Goal: Task Accomplishment & Management: Manage account settings

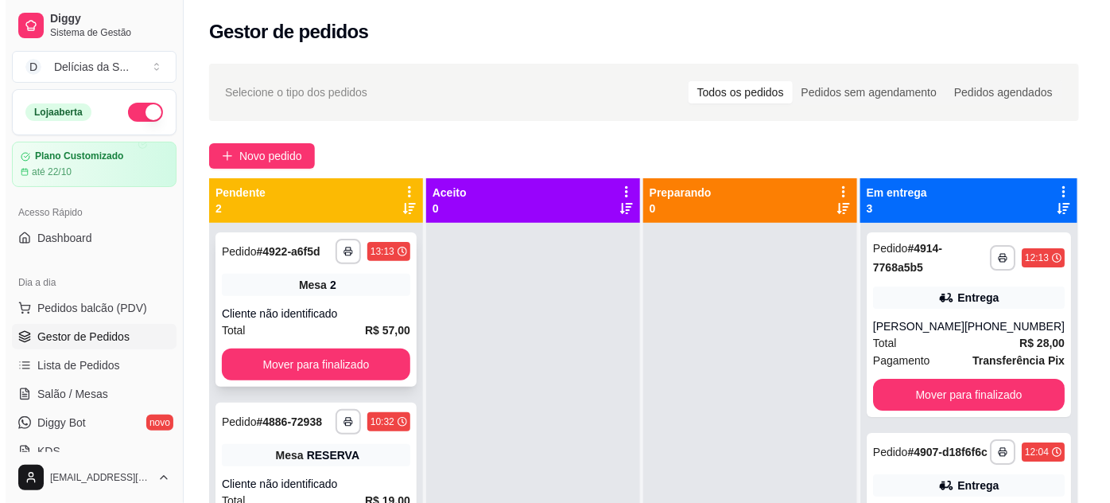
scroll to position [144, 0]
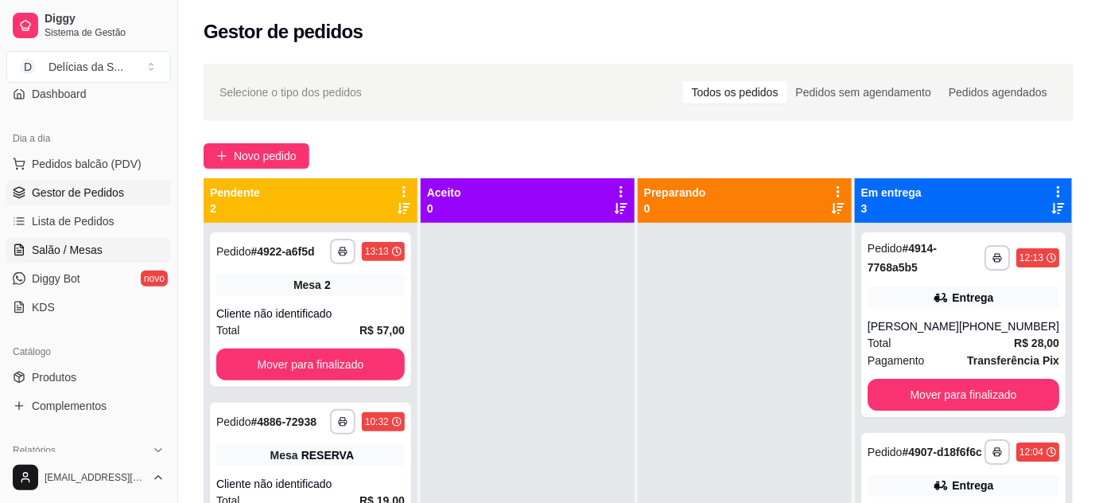
click at [85, 247] on span "Salão / Mesas" at bounding box center [67, 250] width 71 height 16
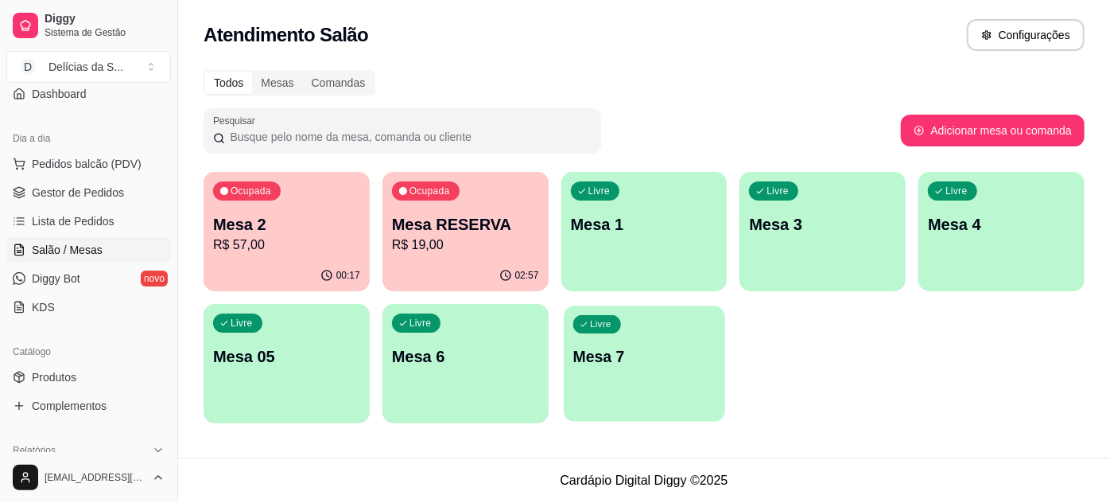
click at [598, 365] on p "Mesa 7" at bounding box center [644, 356] width 142 height 21
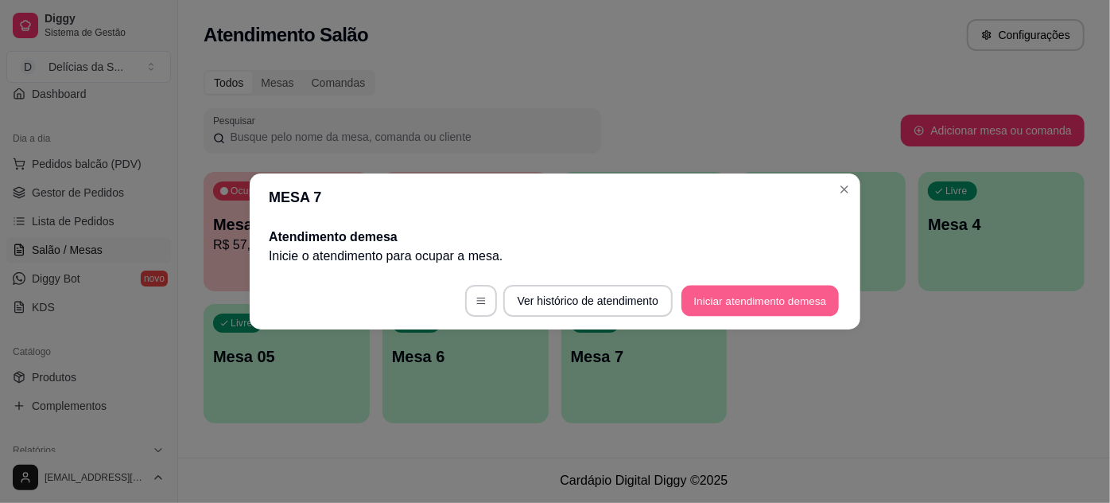
click at [741, 314] on button "Iniciar atendimento de mesa" at bounding box center [760, 301] width 157 height 31
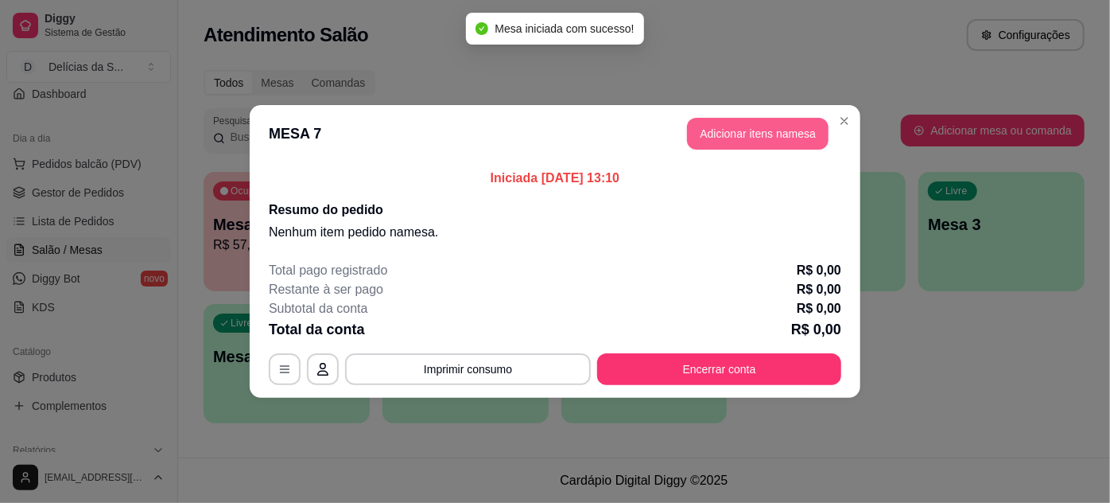
click at [795, 135] on button "Adicionar itens na mesa" at bounding box center [758, 134] width 142 height 32
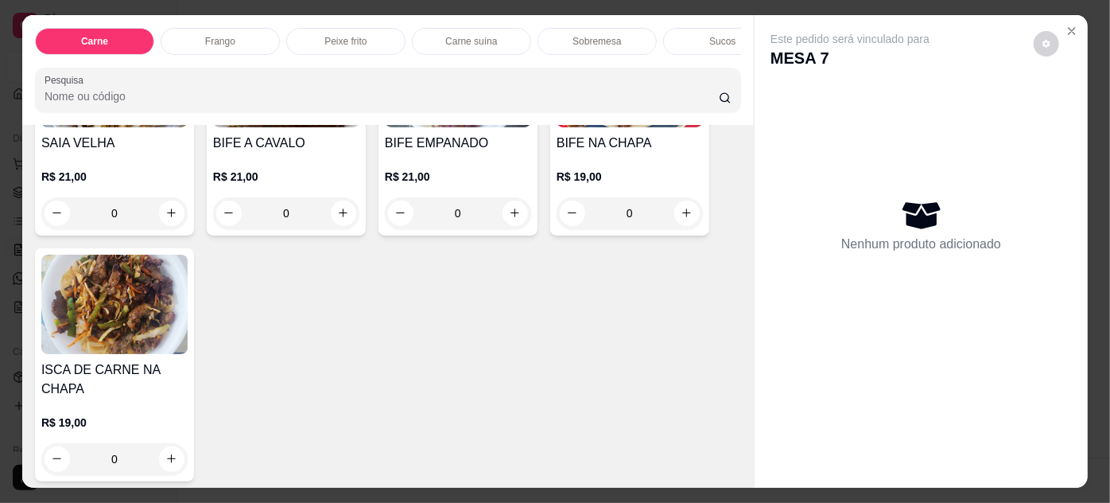
scroll to position [723, 0]
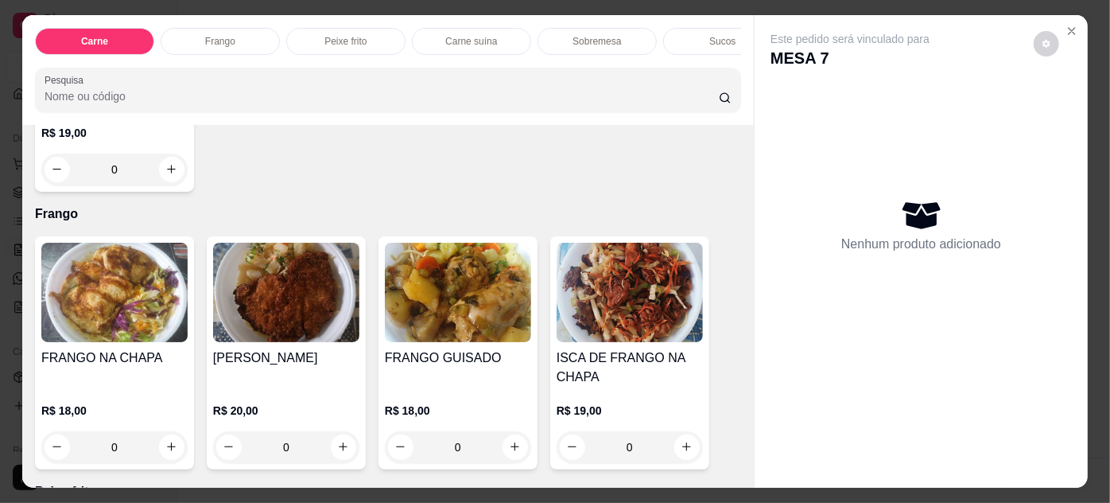
click at [84, 282] on img at bounding box center [114, 292] width 146 height 99
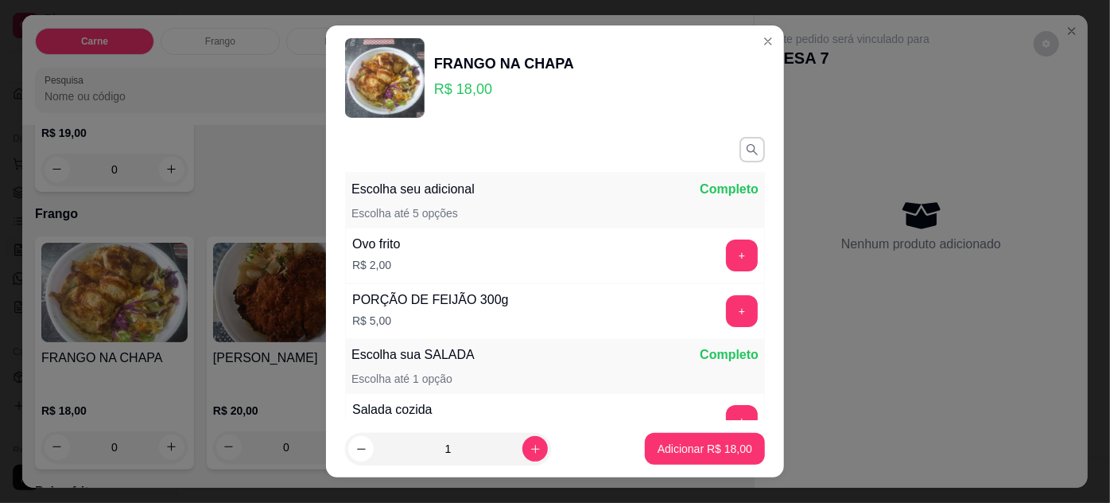
scroll to position [184, 0]
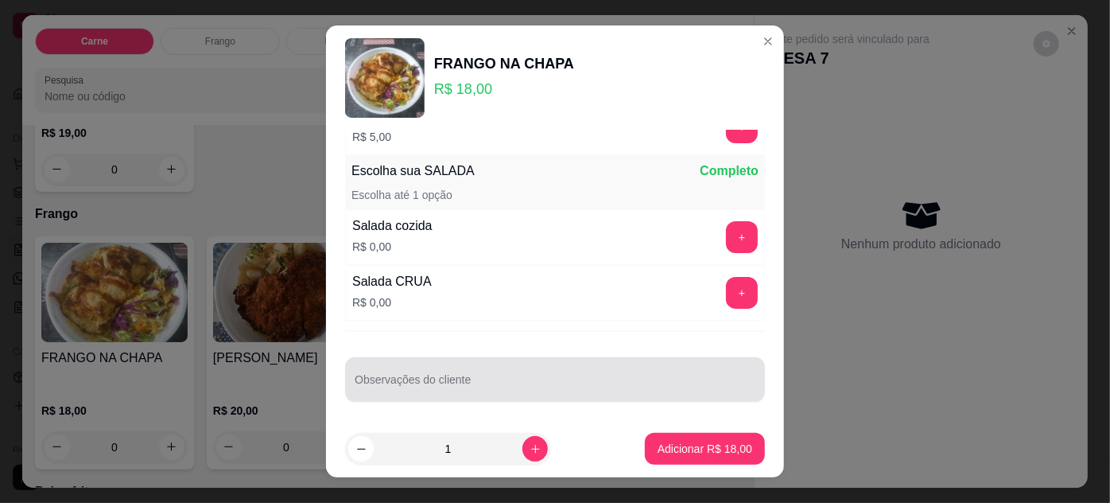
click at [625, 391] on div at bounding box center [555, 380] width 401 height 32
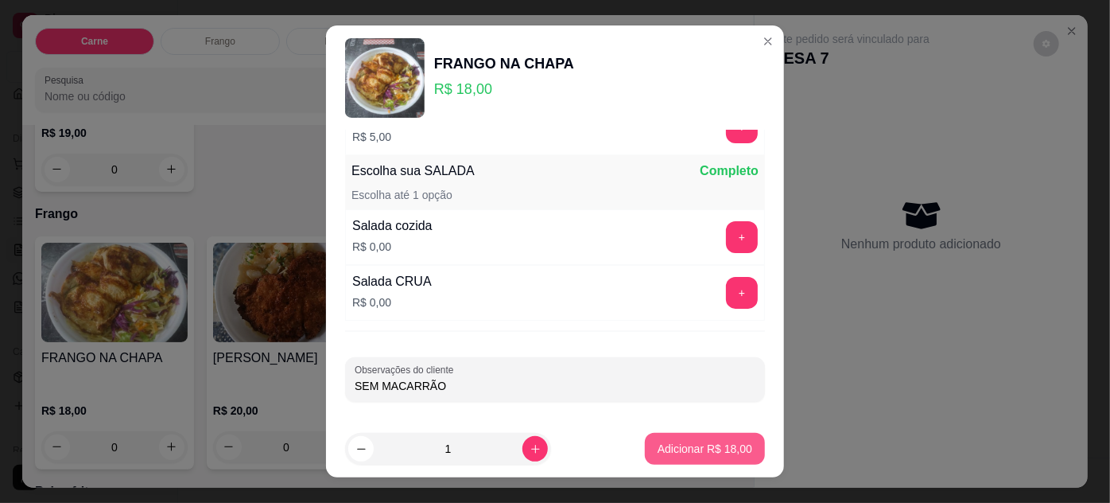
type input "SEM MACARRÃO"
click at [702, 446] on p "Adicionar R$ 18,00" at bounding box center [705, 448] width 92 height 15
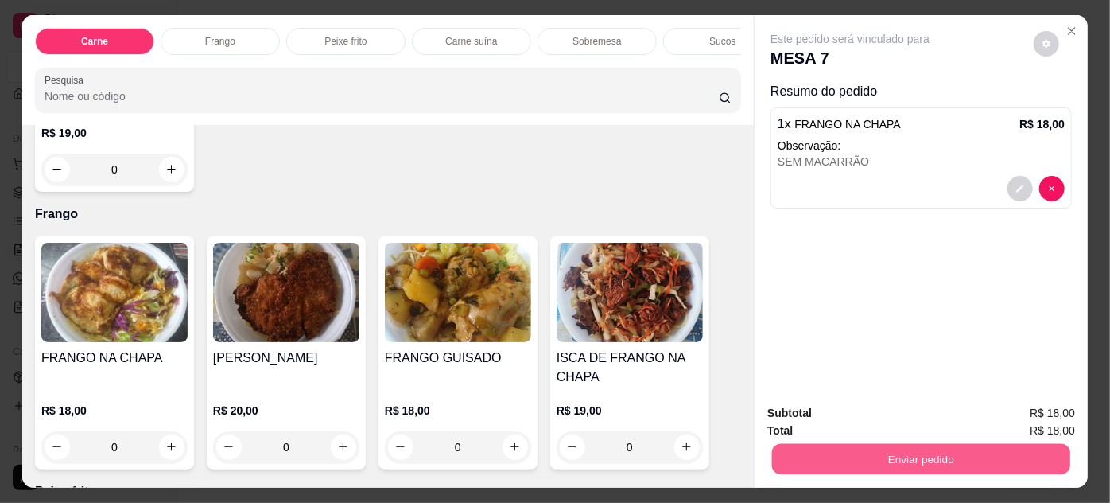
click at [812, 444] on button "Enviar pedido" at bounding box center [921, 459] width 298 height 31
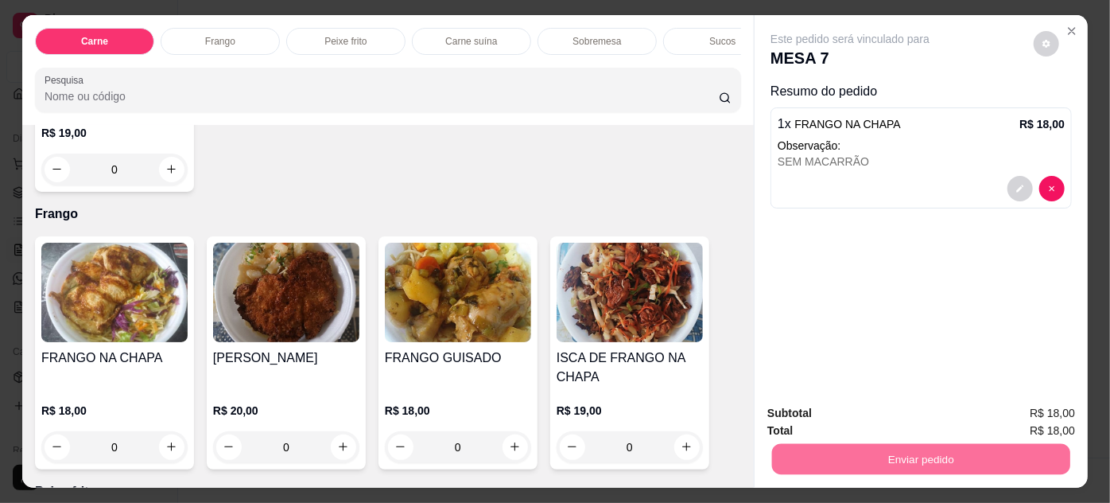
click at [1015, 417] on button "Enviar pedido" at bounding box center [1034, 413] width 87 height 29
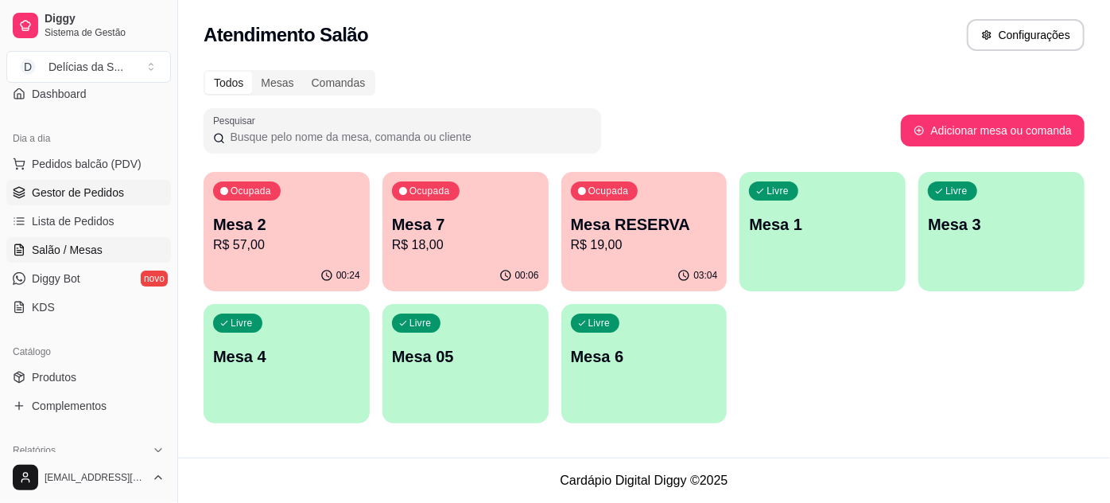
click at [80, 185] on span "Gestor de Pedidos" at bounding box center [78, 193] width 92 height 16
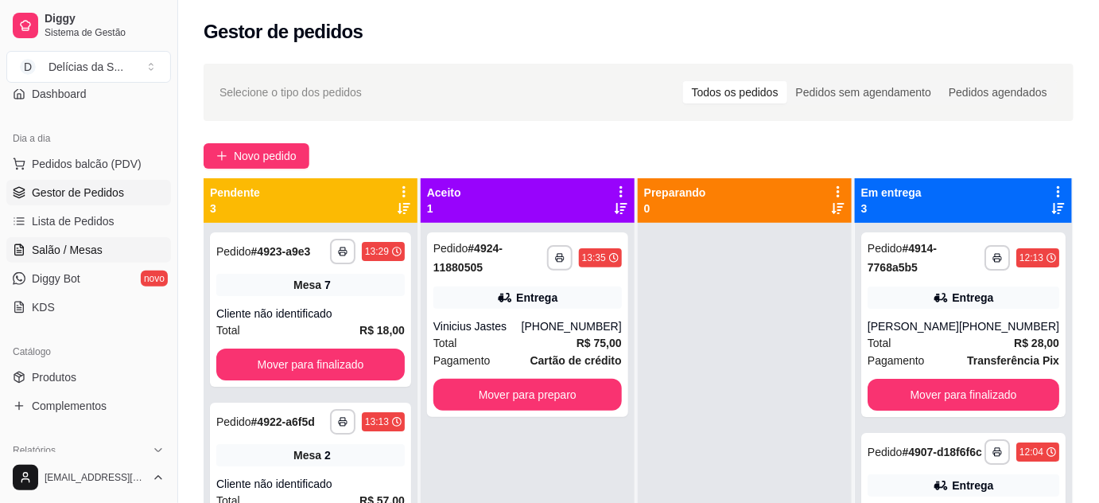
click at [85, 244] on span "Salão / Mesas" at bounding box center [67, 250] width 71 height 16
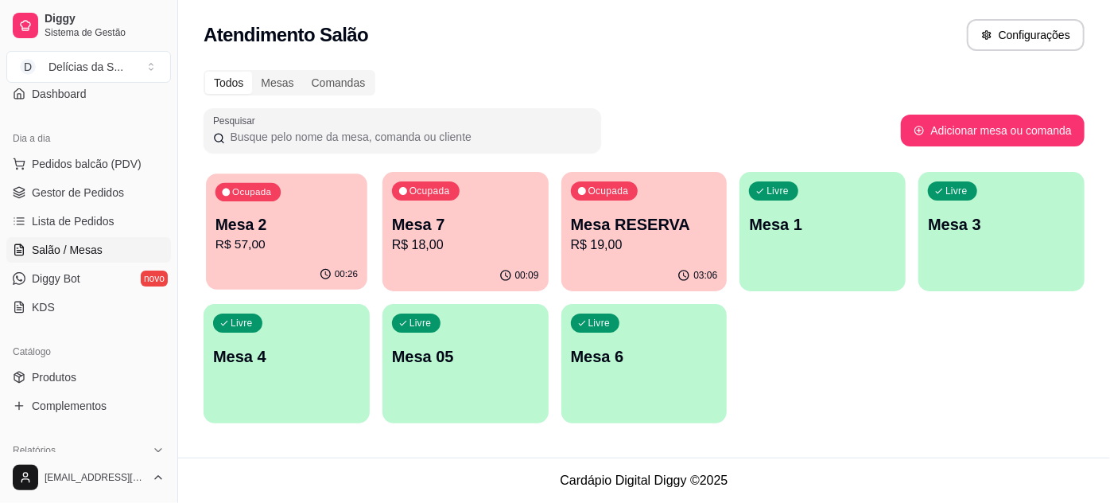
click at [296, 239] on p "R$ 57,00" at bounding box center [287, 244] width 142 height 18
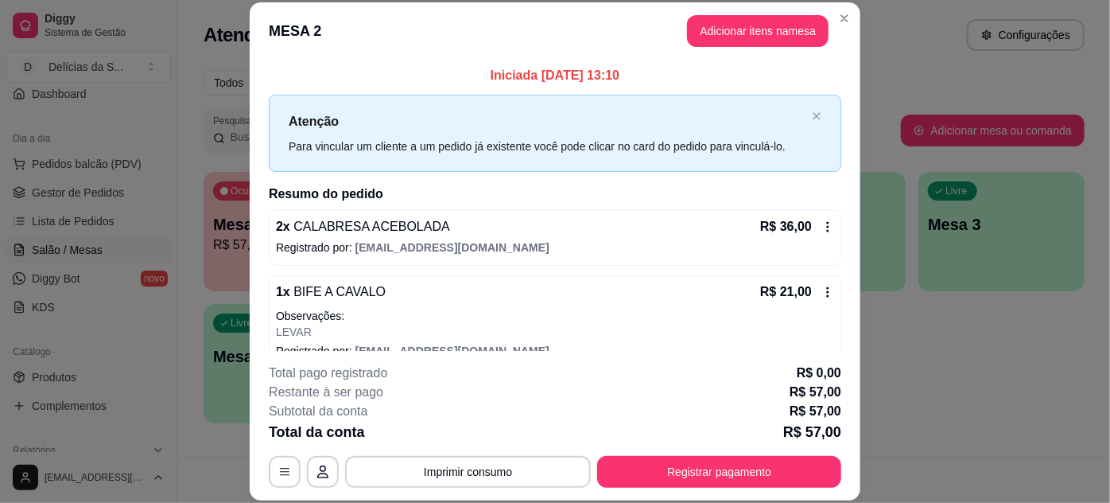
scroll to position [49, 0]
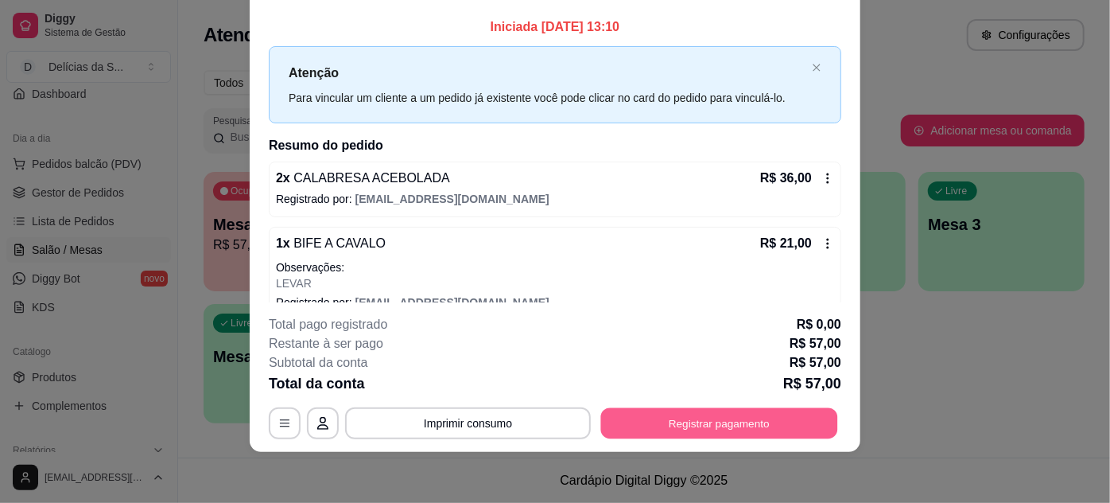
click at [722, 423] on button "Registrar pagamento" at bounding box center [719, 422] width 237 height 31
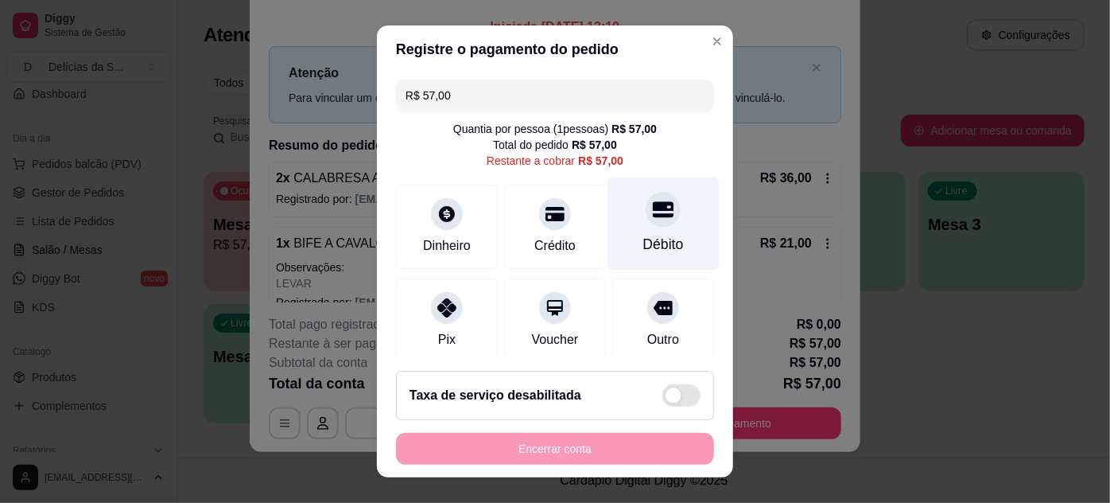
click at [608, 226] on div "Débito" at bounding box center [664, 223] width 112 height 93
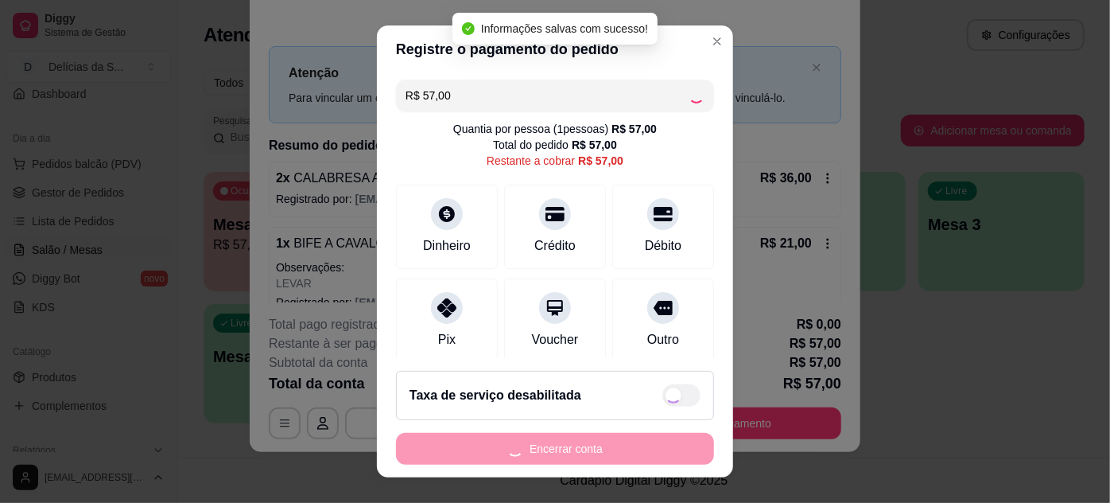
type input "R$ 0,00"
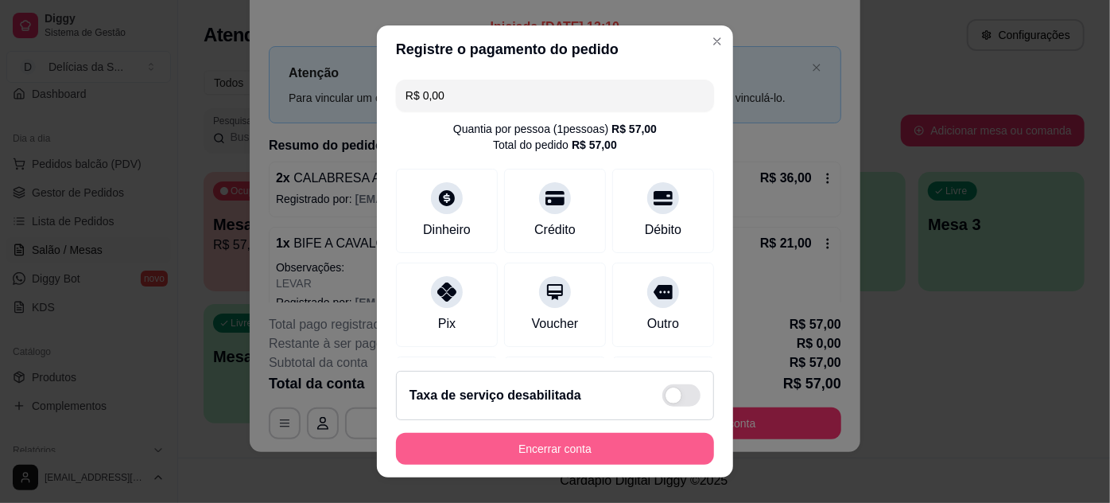
click at [621, 453] on button "Encerrar conta" at bounding box center [555, 449] width 318 height 32
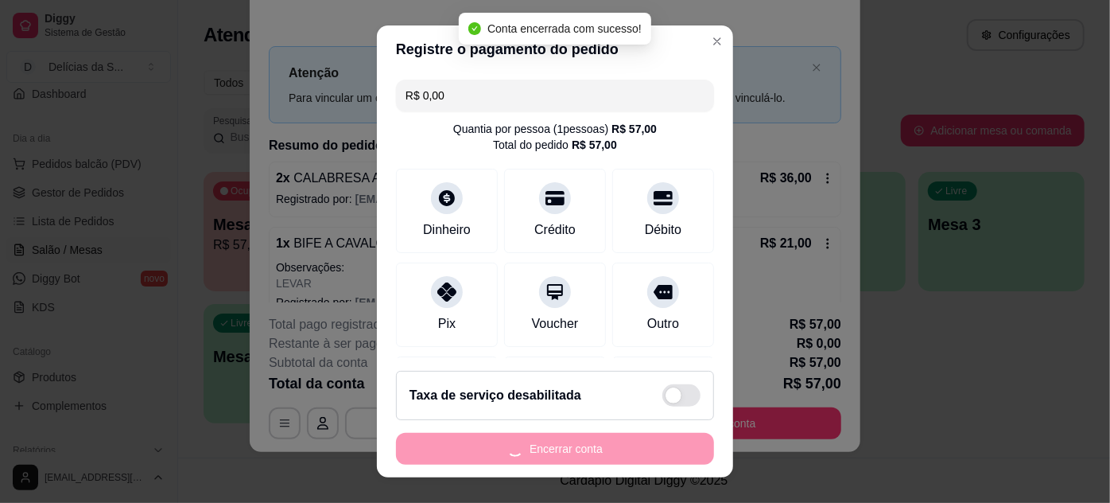
scroll to position [0, 0]
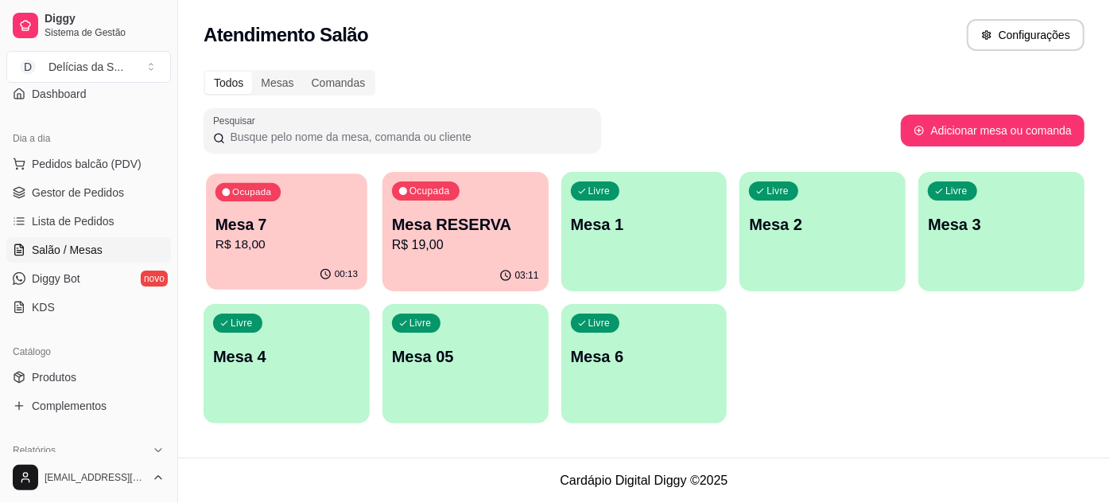
click at [265, 255] on div "Ocupada Mesa 7 R$ 18,00" at bounding box center [286, 216] width 161 height 86
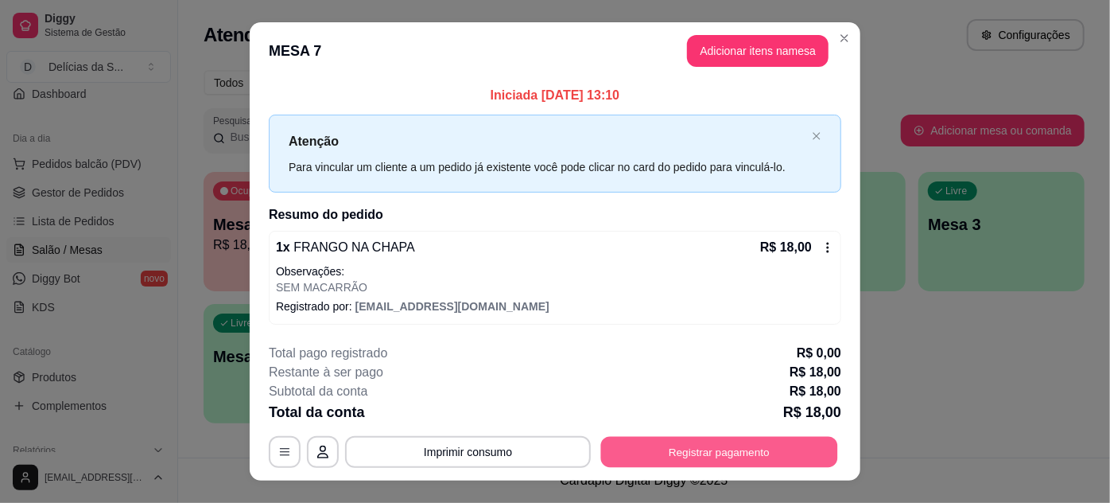
click at [745, 449] on button "Registrar pagamento" at bounding box center [719, 451] width 237 height 31
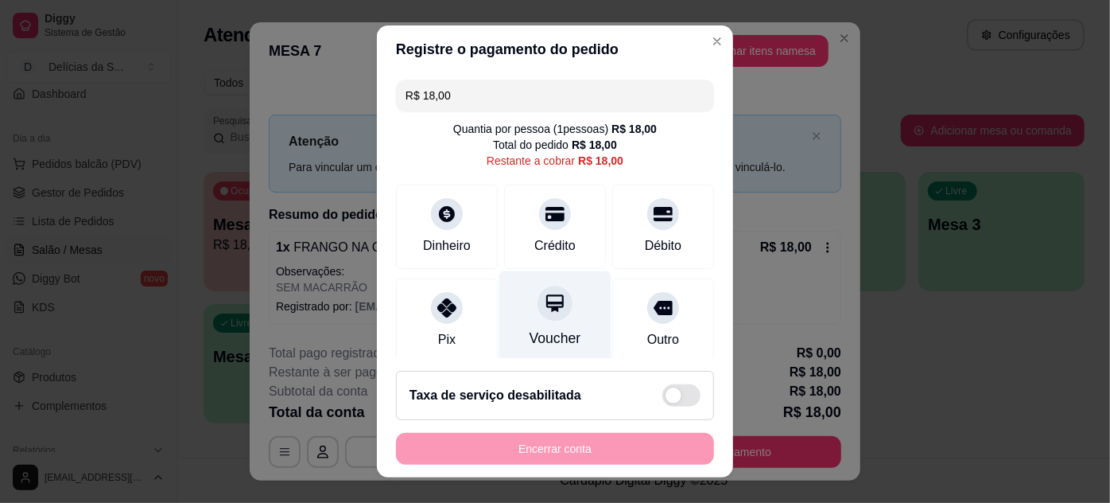
scroll to position [121, 0]
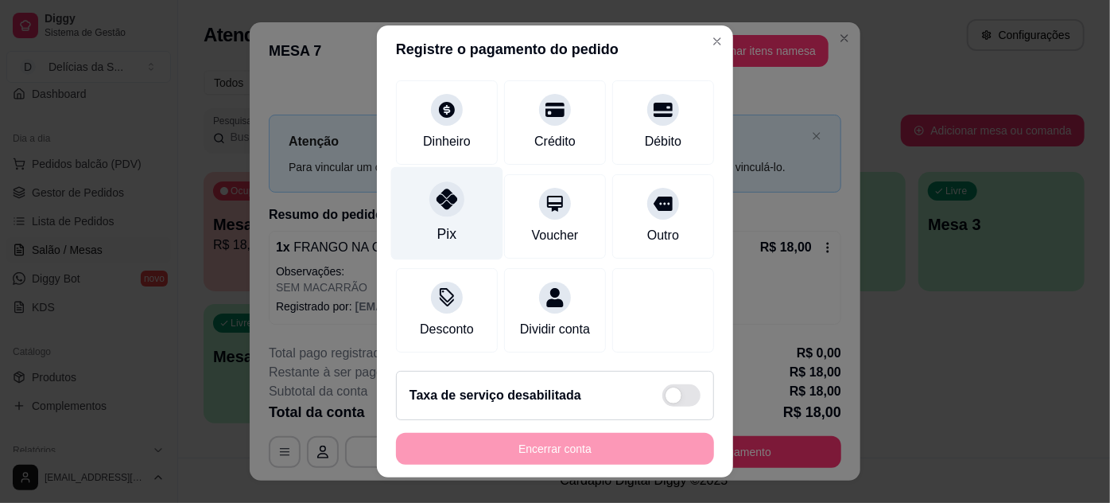
click at [443, 192] on div at bounding box center [447, 198] width 35 height 35
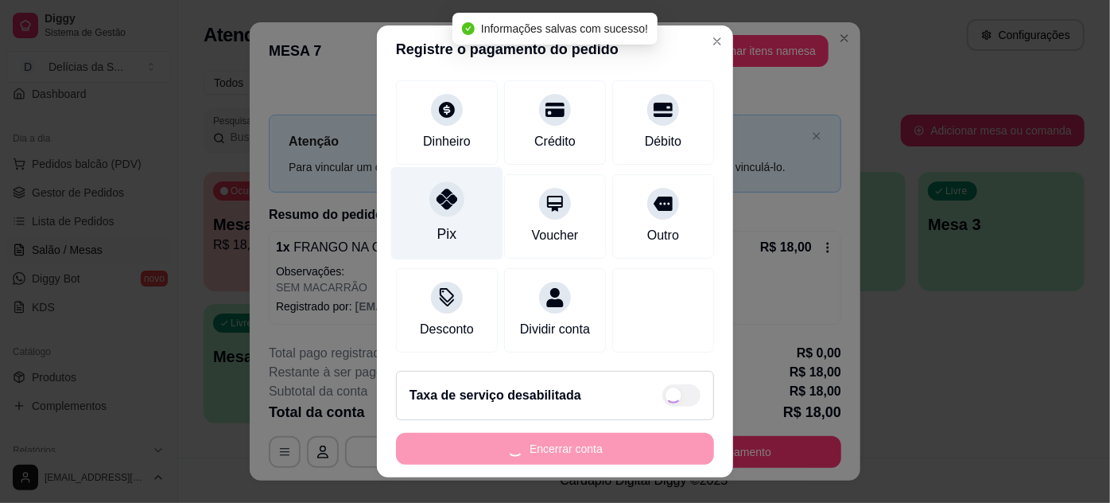
type input "R$ 0,00"
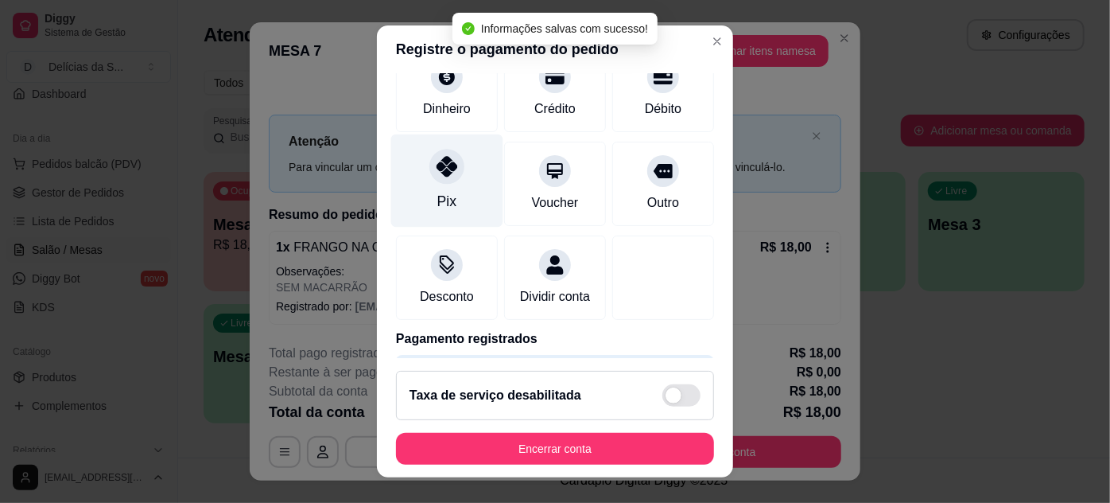
scroll to position [105, 0]
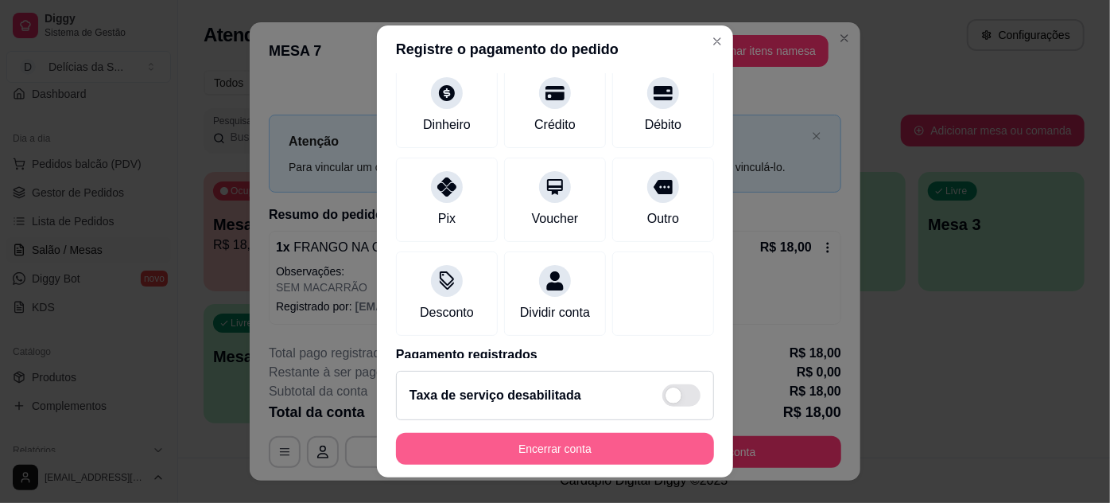
click at [644, 449] on button "Encerrar conta" at bounding box center [555, 449] width 318 height 32
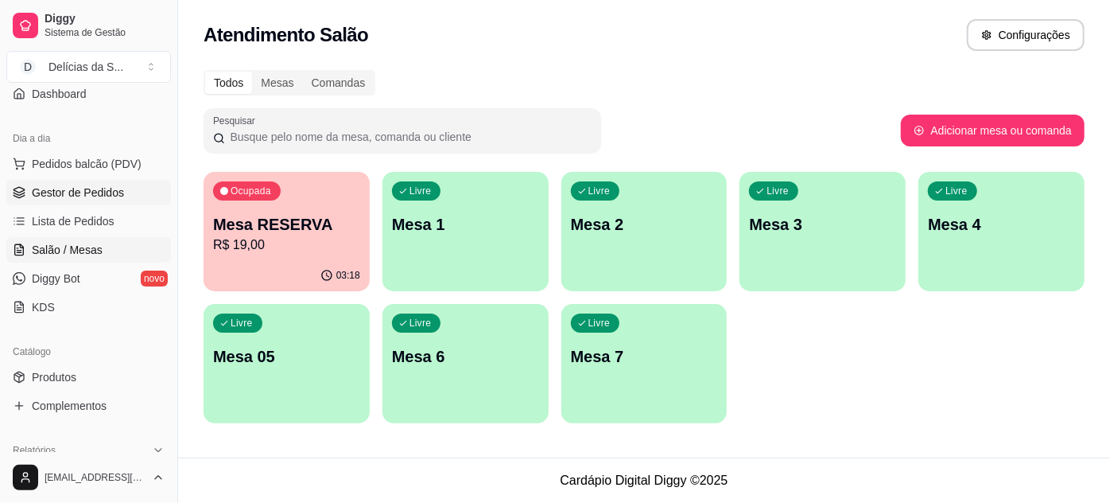
click at [107, 190] on span "Gestor de Pedidos" at bounding box center [78, 193] width 92 height 16
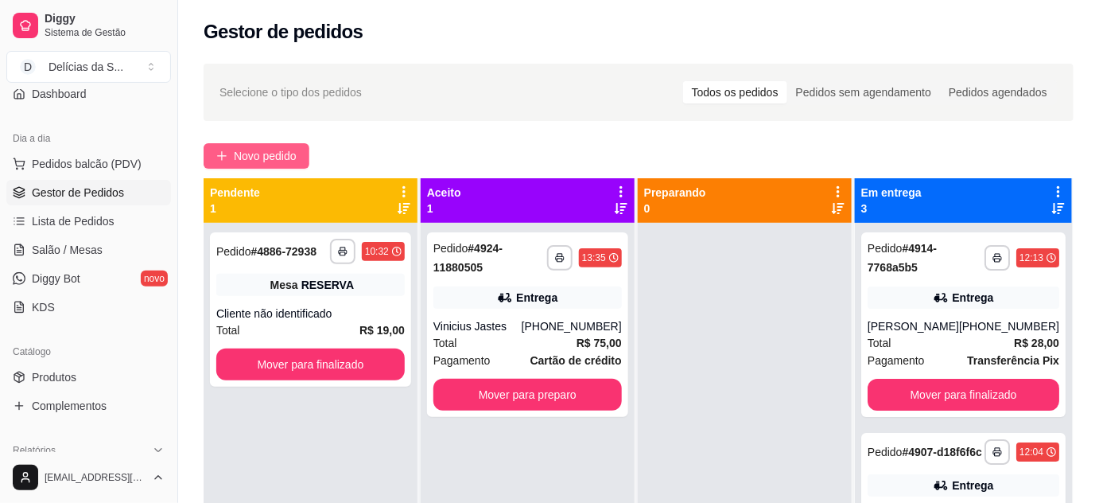
click at [268, 162] on span "Novo pedido" at bounding box center [265, 155] width 63 height 17
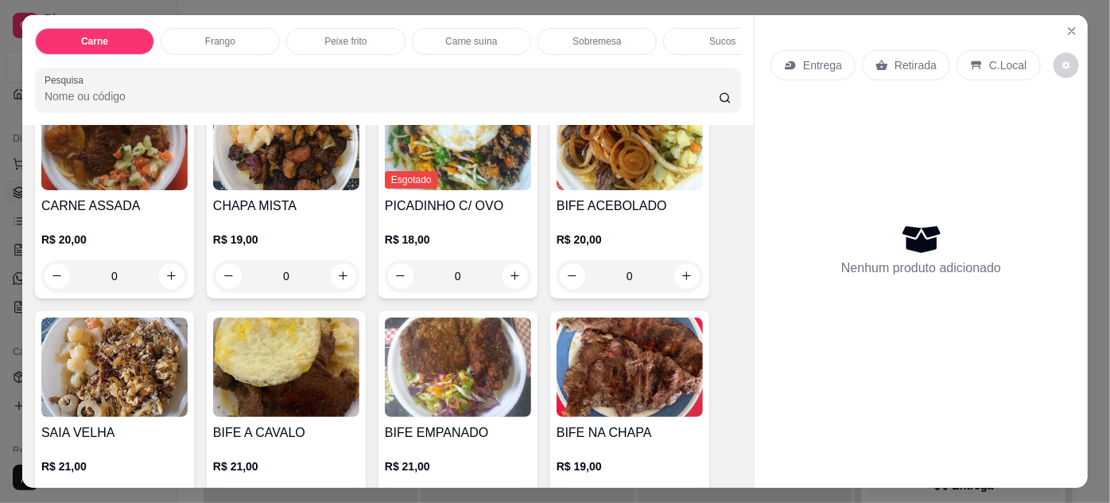
scroll to position [289, 0]
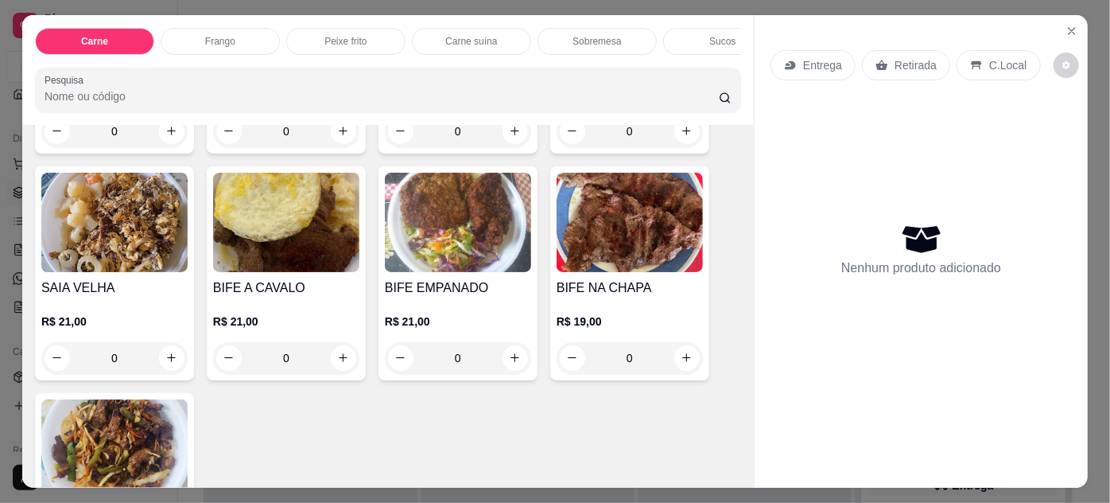
click at [115, 231] on img at bounding box center [114, 222] width 146 height 99
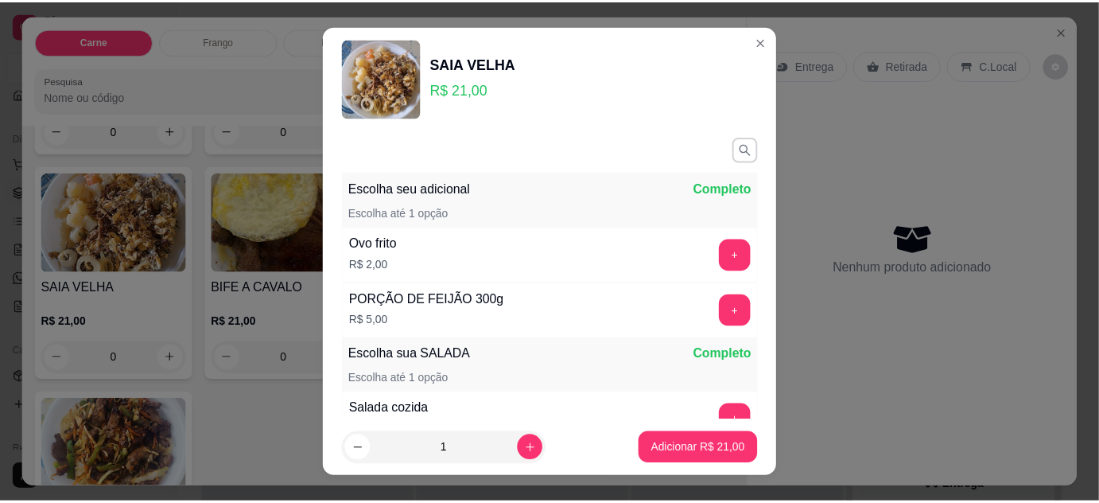
scroll to position [144, 0]
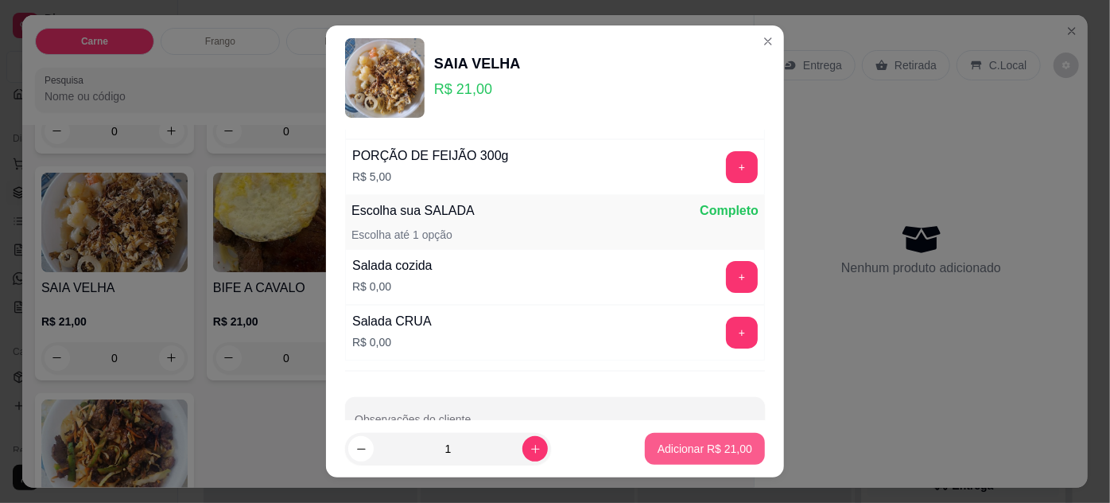
click at [673, 449] on p "Adicionar R$ 21,00" at bounding box center [705, 449] width 95 height 16
type input "1"
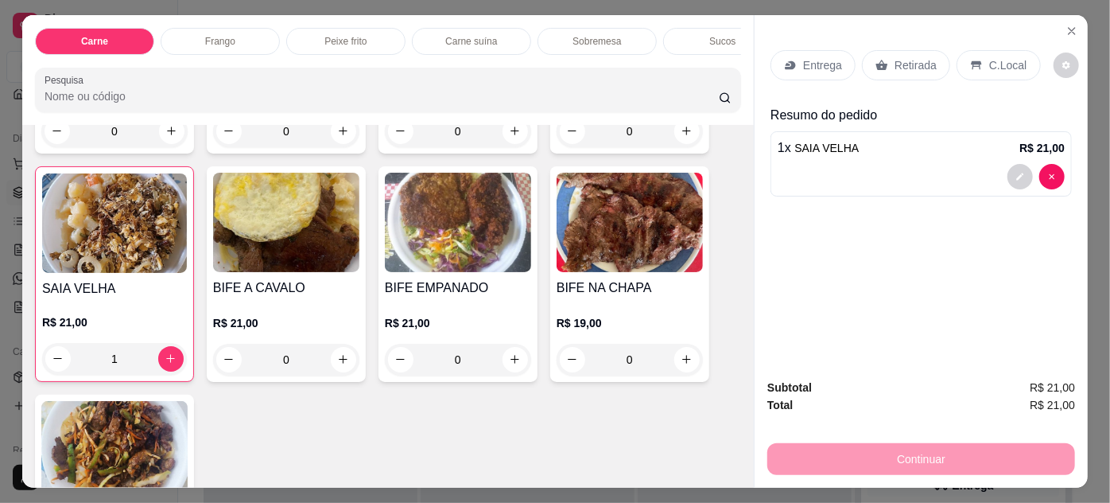
click at [819, 60] on p "Entrega" at bounding box center [822, 65] width 39 height 16
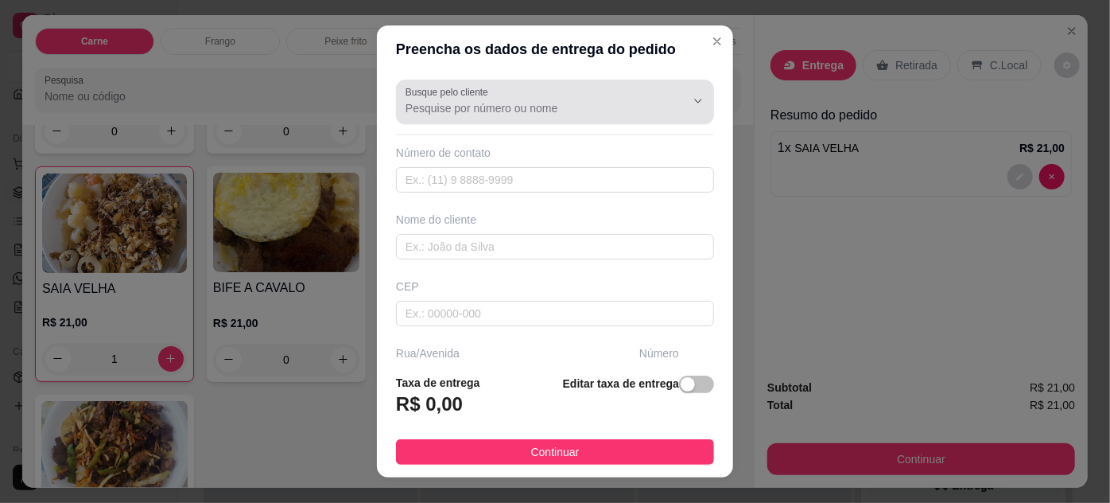
click at [534, 98] on div at bounding box center [555, 102] width 299 height 32
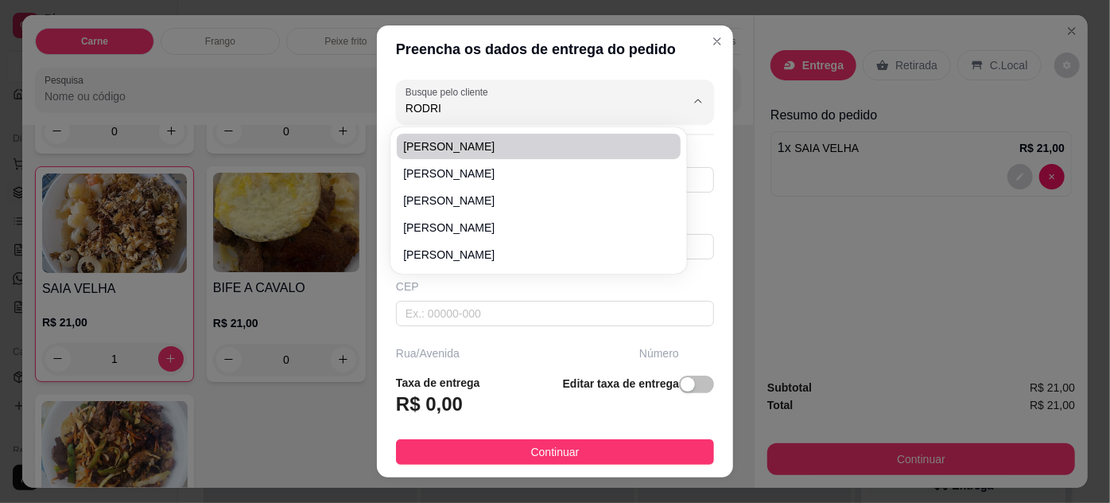
click at [456, 139] on span "[PERSON_NAME]" at bounding box center [530, 146] width 255 height 16
type input "[PERSON_NAME]"
type input "91982491626"
type input "[PERSON_NAME]"
type input "66113640"
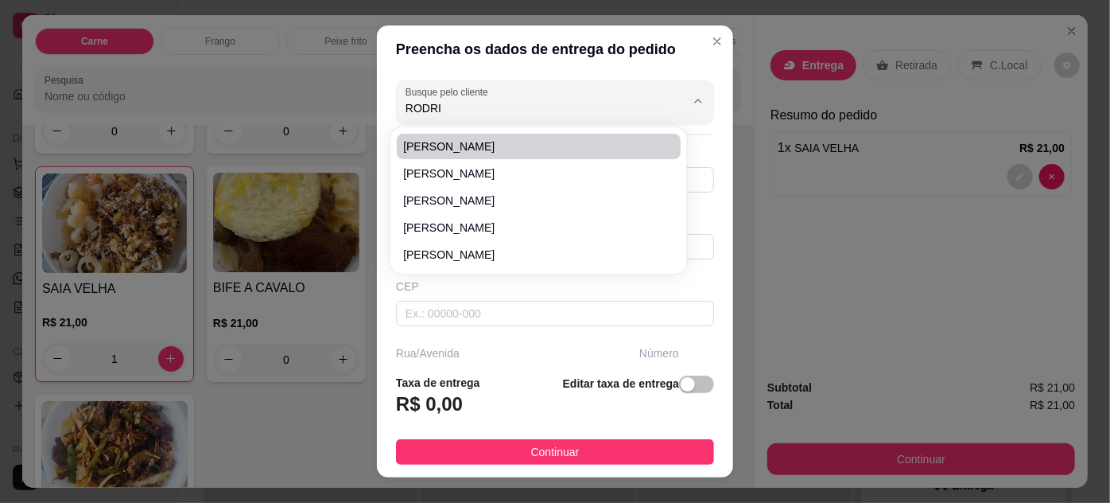
type input "Passagem França Chaves"
type input "21"
type input "Telégrafo"
type input "[GEOGRAPHIC_DATA]"
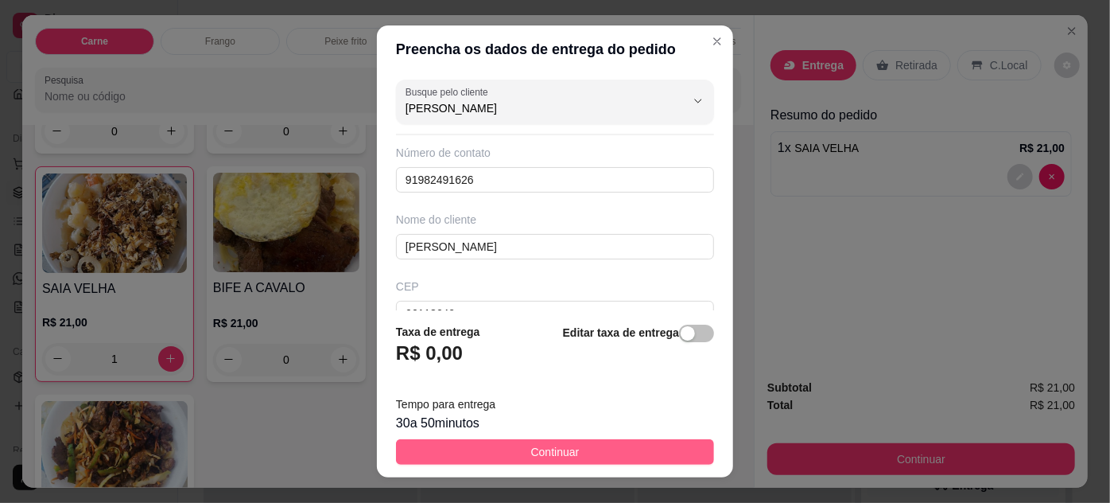
type input "[PERSON_NAME]"
click at [593, 446] on button "Continuar" at bounding box center [555, 451] width 318 height 25
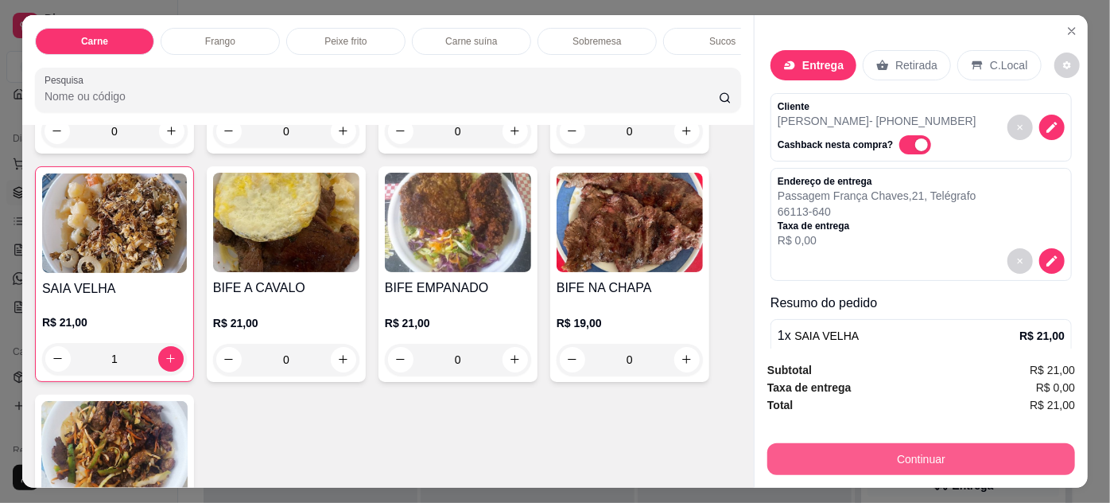
click at [881, 455] on button "Continuar" at bounding box center [922, 459] width 308 height 32
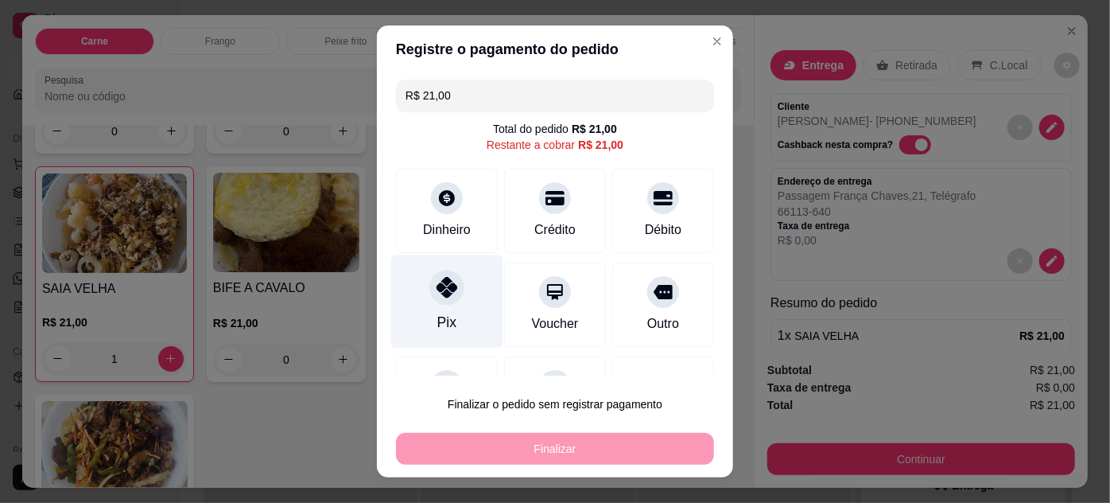
click at [463, 282] on div "Pix" at bounding box center [447, 301] width 112 height 93
type input "R$ 0,00"
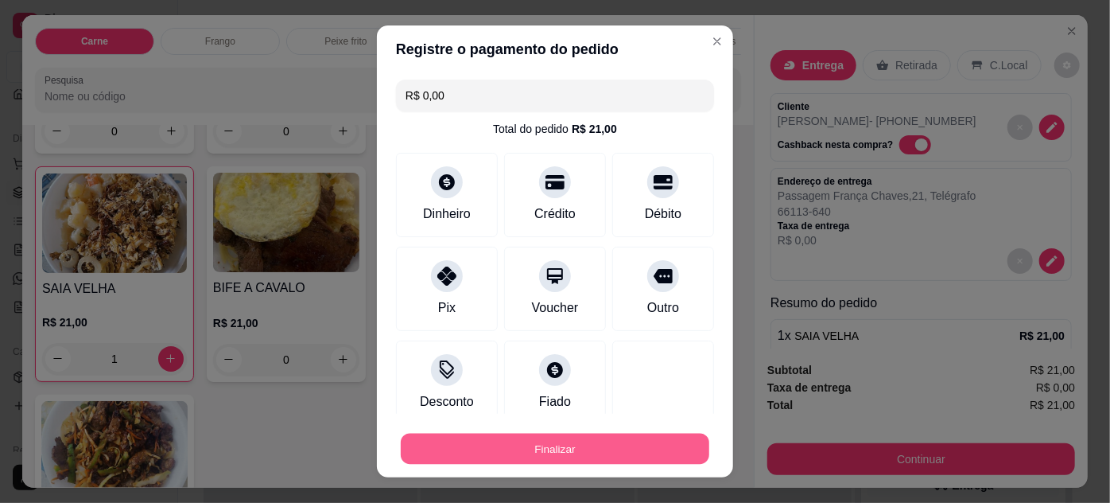
click at [601, 437] on button "Finalizar" at bounding box center [555, 449] width 309 height 31
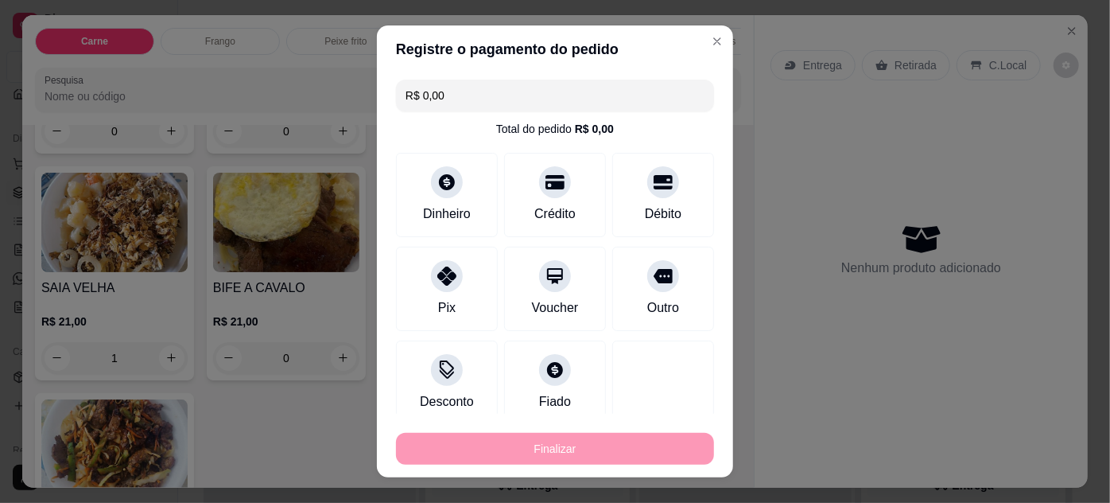
type input "0"
type input "-R$ 21,00"
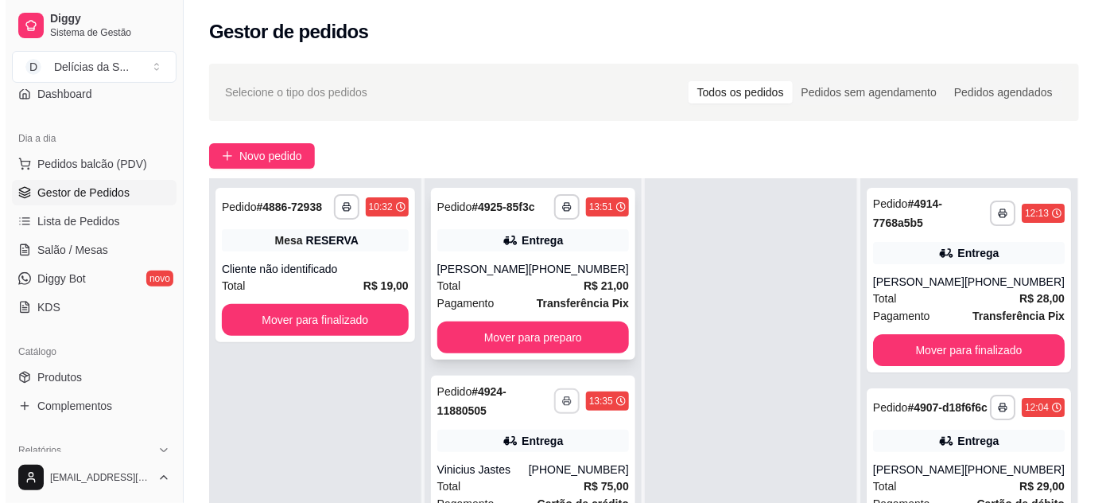
scroll to position [144, 0]
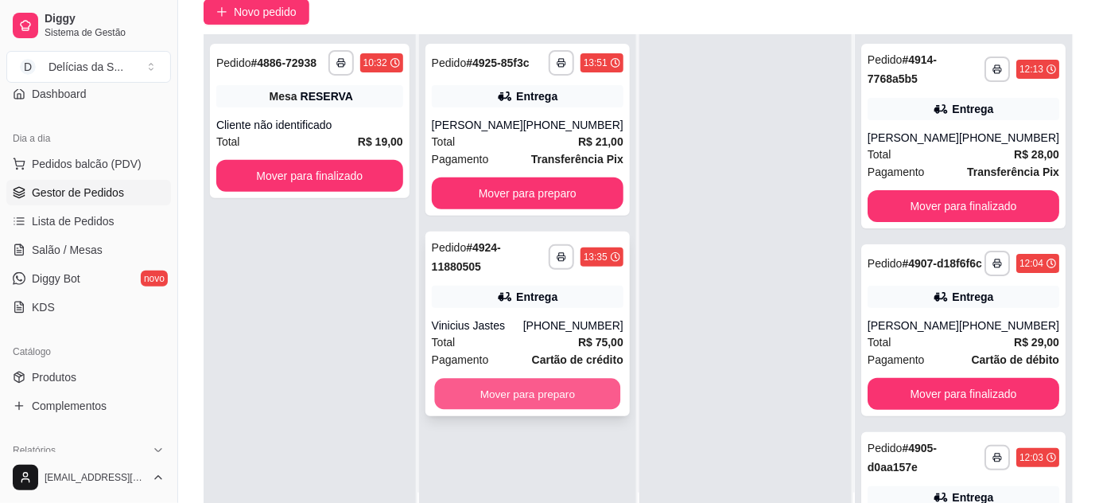
click at [580, 394] on button "Mover para preparo" at bounding box center [527, 394] width 186 height 31
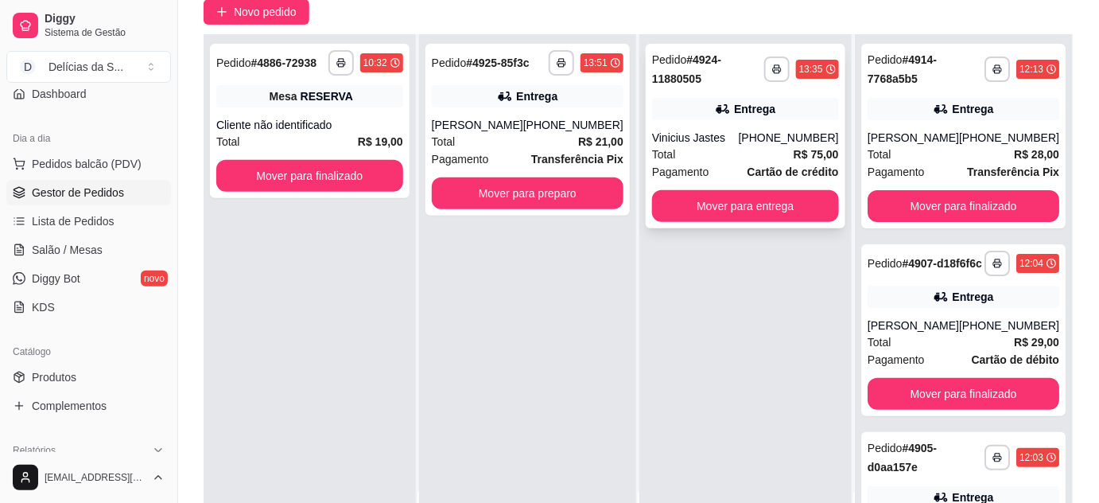
click at [730, 152] on div "Total R$ 75,00" at bounding box center [745, 154] width 187 height 17
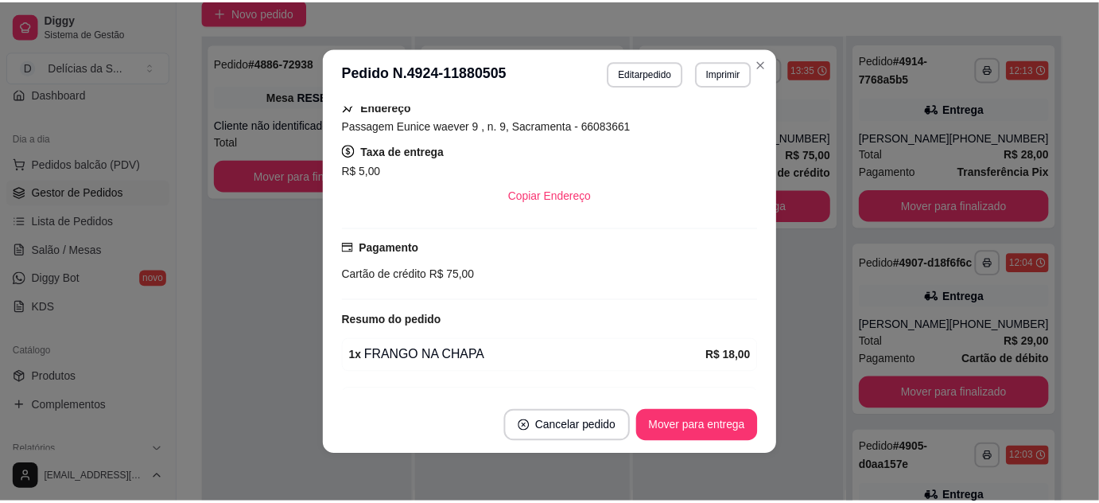
scroll to position [434, 0]
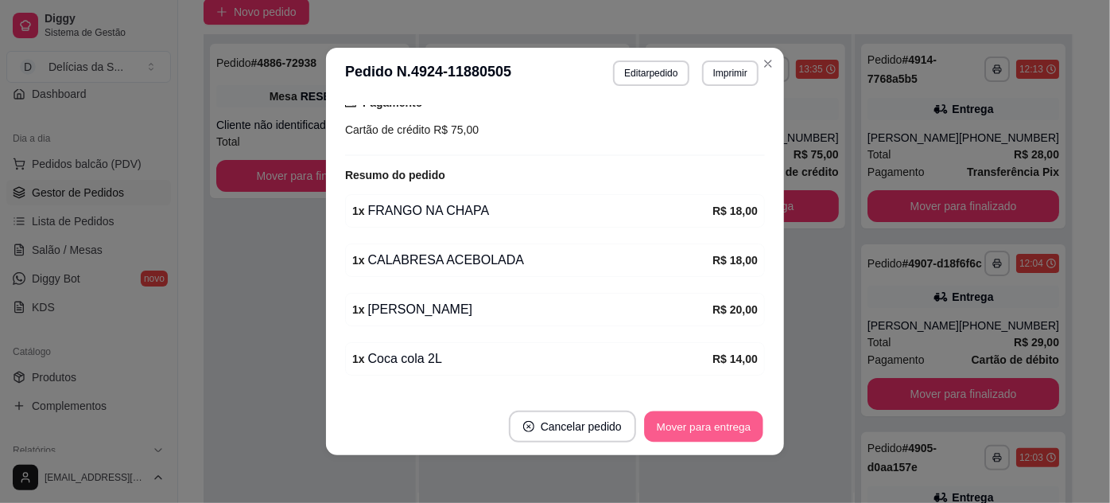
click at [700, 422] on button "Mover para entrega" at bounding box center [703, 426] width 119 height 31
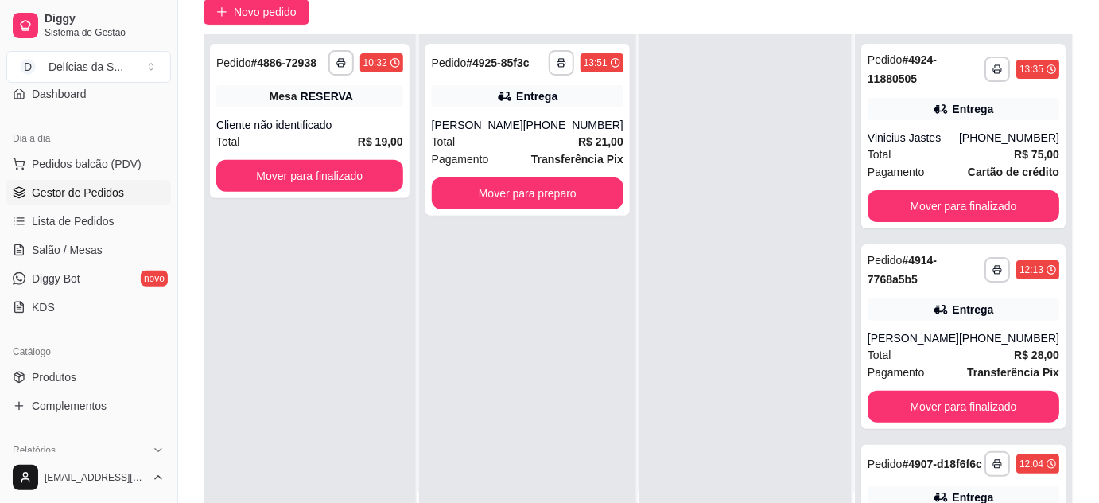
scroll to position [0, 0]
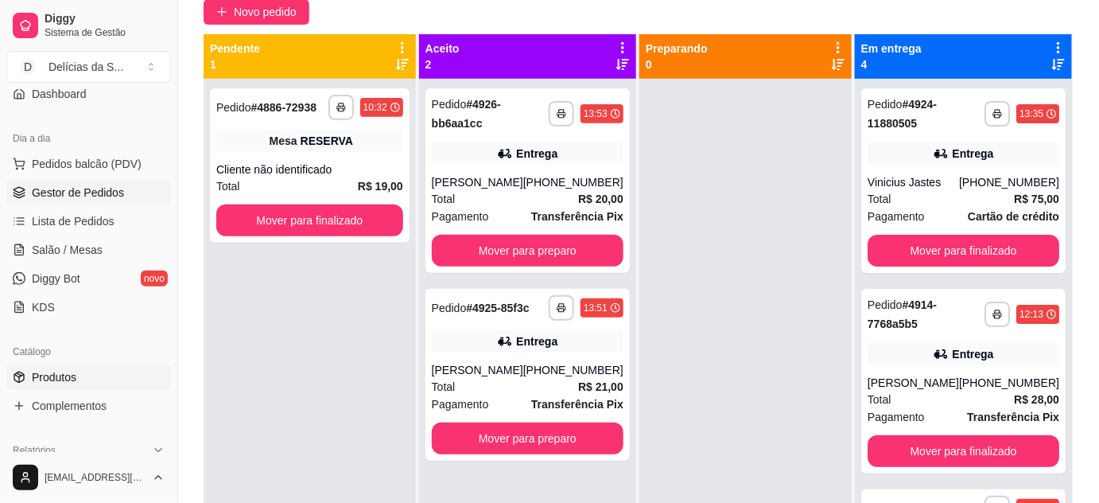
click at [64, 370] on span "Produtos" at bounding box center [54, 377] width 45 height 16
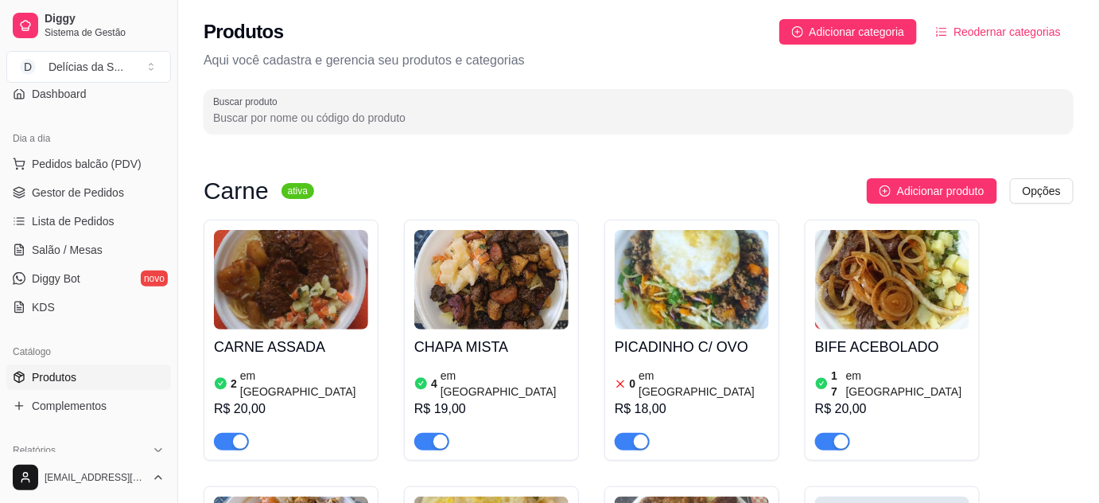
click at [229, 433] on span "button" at bounding box center [231, 441] width 35 height 17
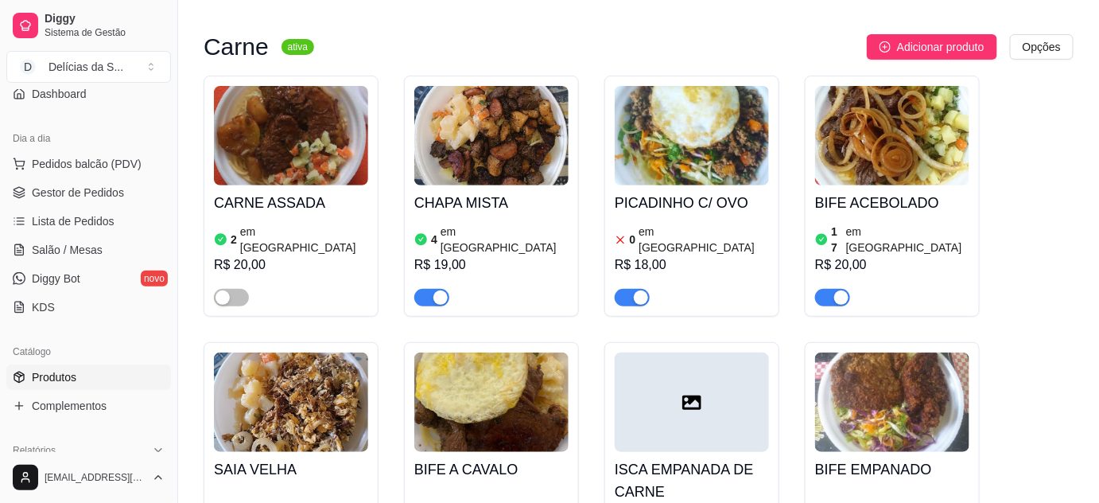
scroll to position [289, 0]
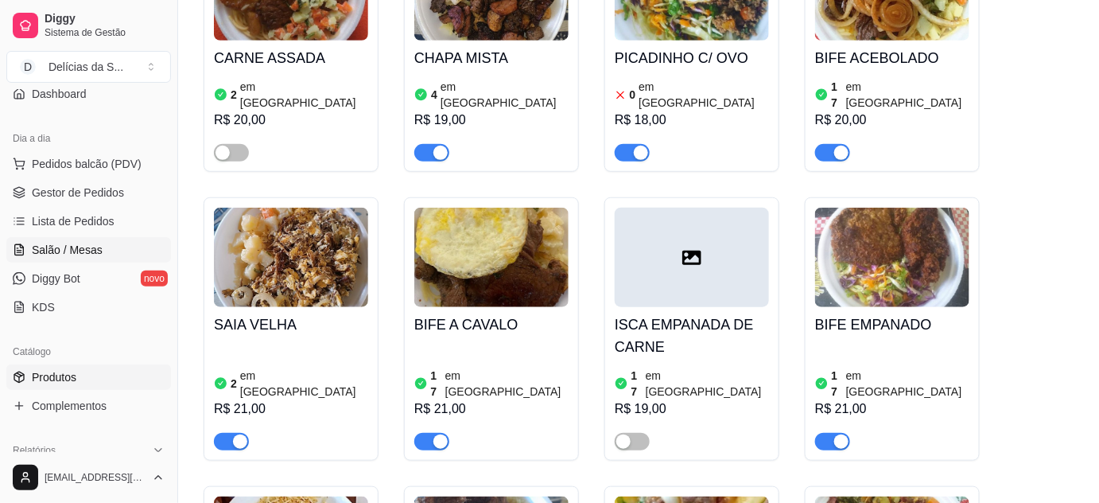
click at [72, 245] on span "Salão / Mesas" at bounding box center [67, 250] width 71 height 16
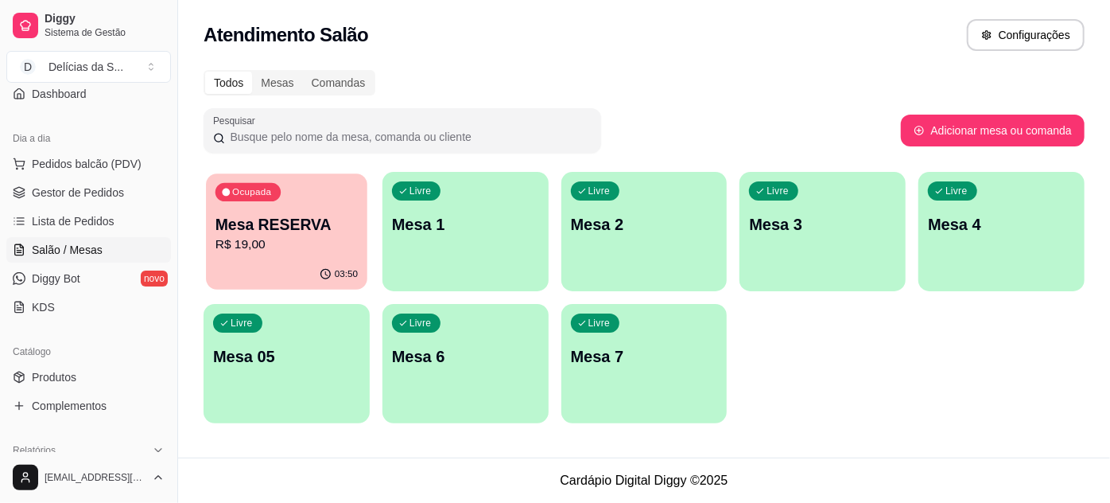
click at [256, 234] on p "Mesa RESERVA" at bounding box center [287, 224] width 142 height 21
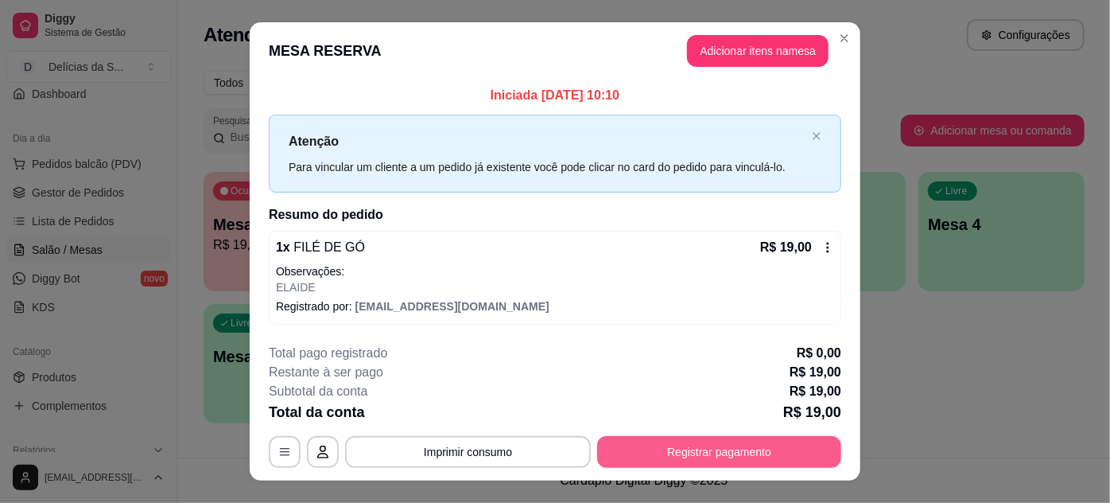
click at [655, 442] on button "Registrar pagamento" at bounding box center [719, 452] width 244 height 32
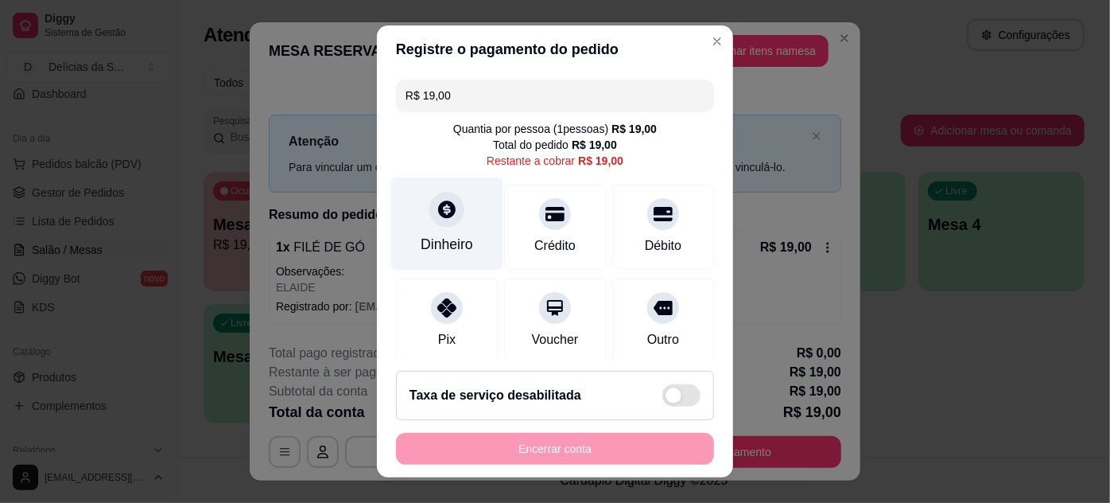
click at [437, 216] on icon at bounding box center [447, 209] width 21 height 21
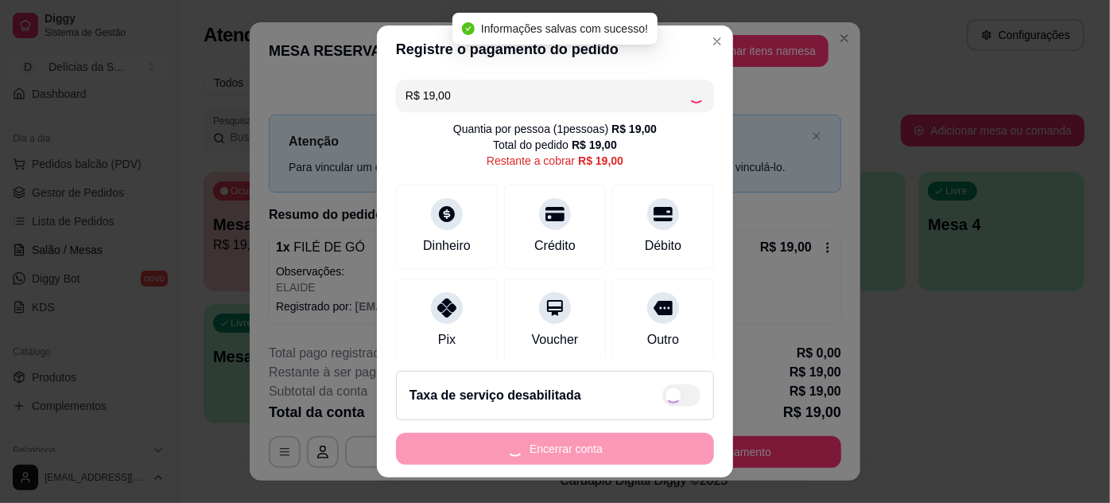
type input "R$ 0,00"
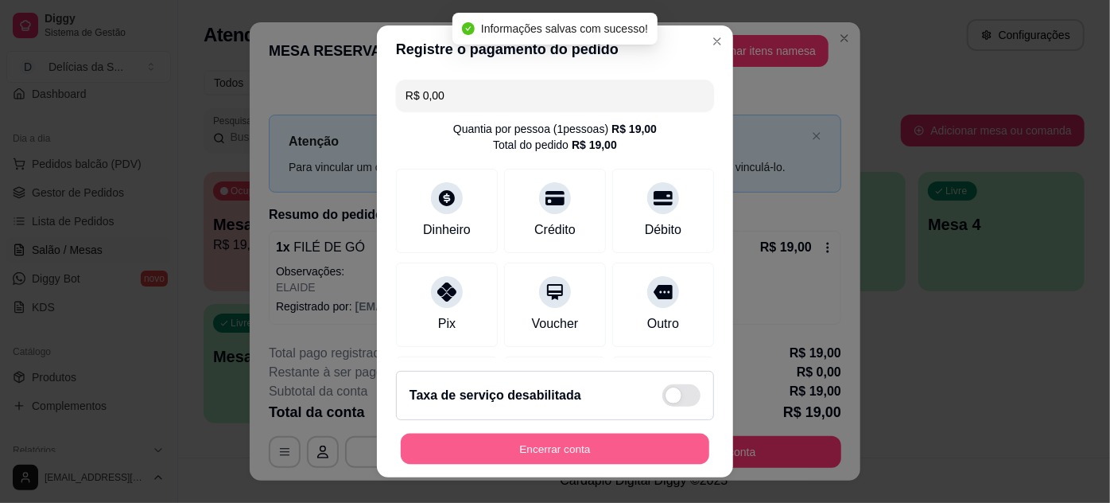
click at [624, 451] on button "Encerrar conta" at bounding box center [555, 449] width 309 height 31
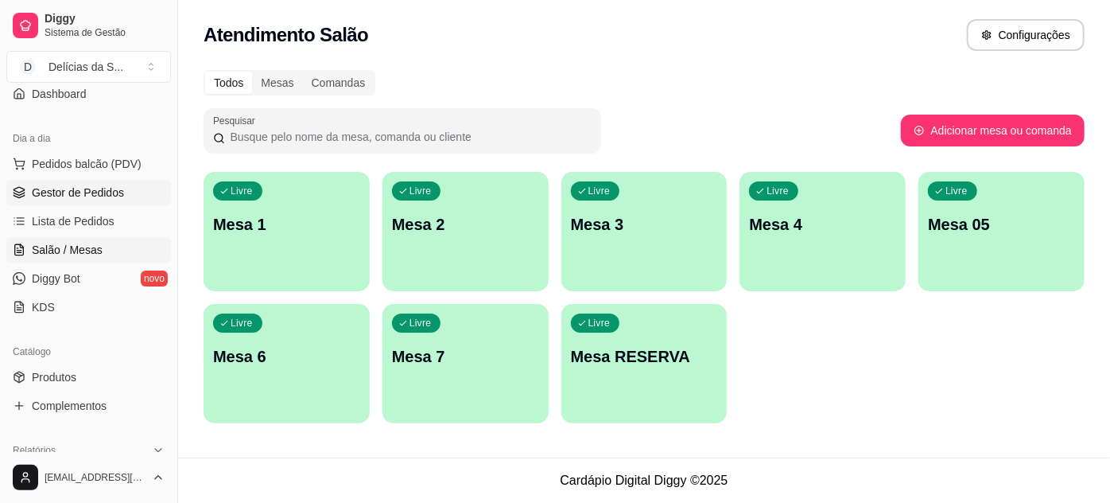
click at [108, 185] on span "Gestor de Pedidos" at bounding box center [78, 193] width 92 height 16
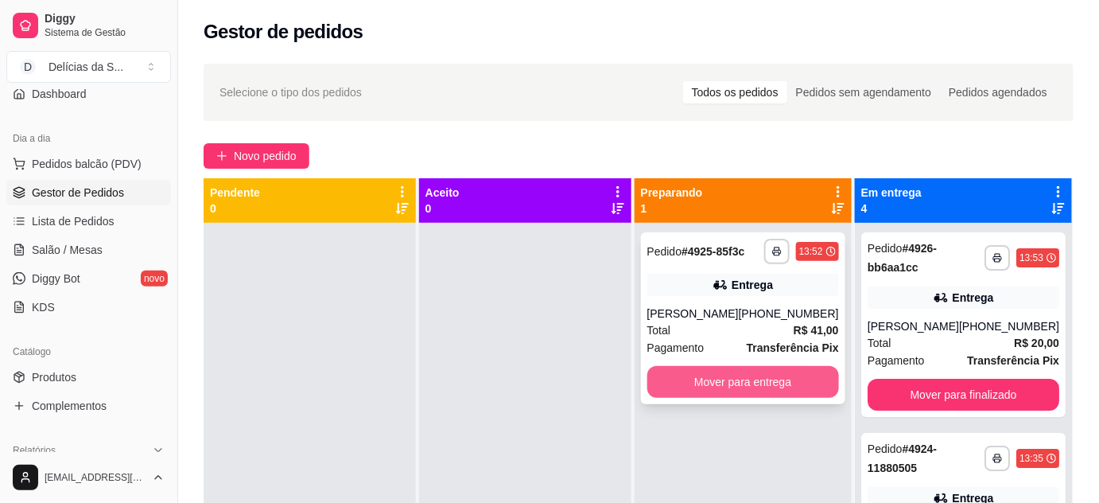
click at [733, 379] on button "Mover para entrega" at bounding box center [743, 382] width 192 height 32
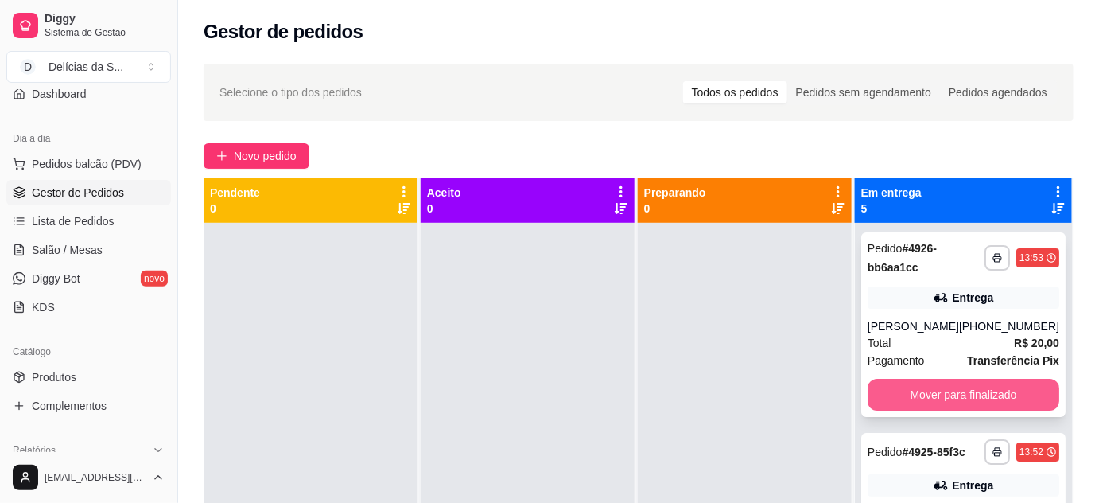
click at [916, 391] on button "Mover para finalizado" at bounding box center [964, 395] width 192 height 32
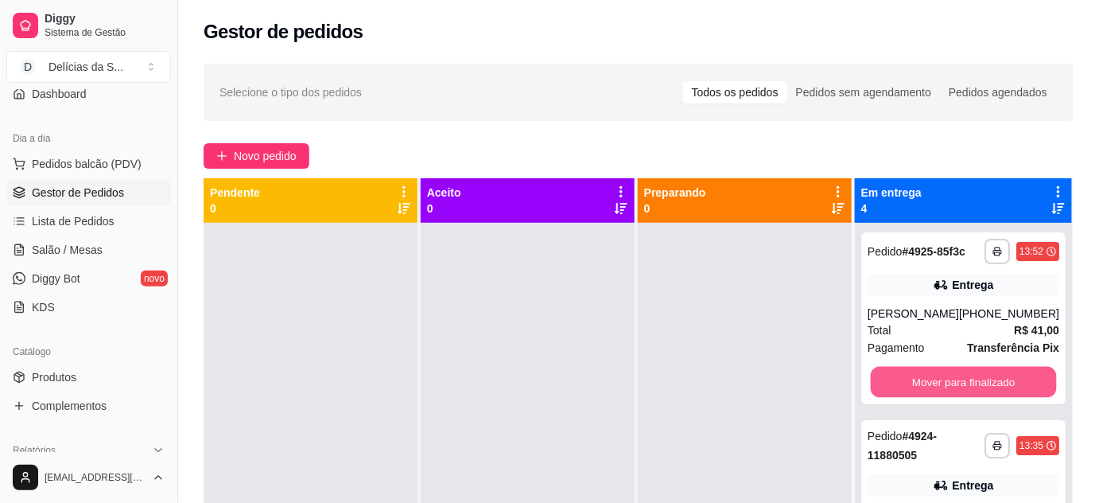
click at [916, 391] on button "Mover para finalizado" at bounding box center [963, 382] width 186 height 31
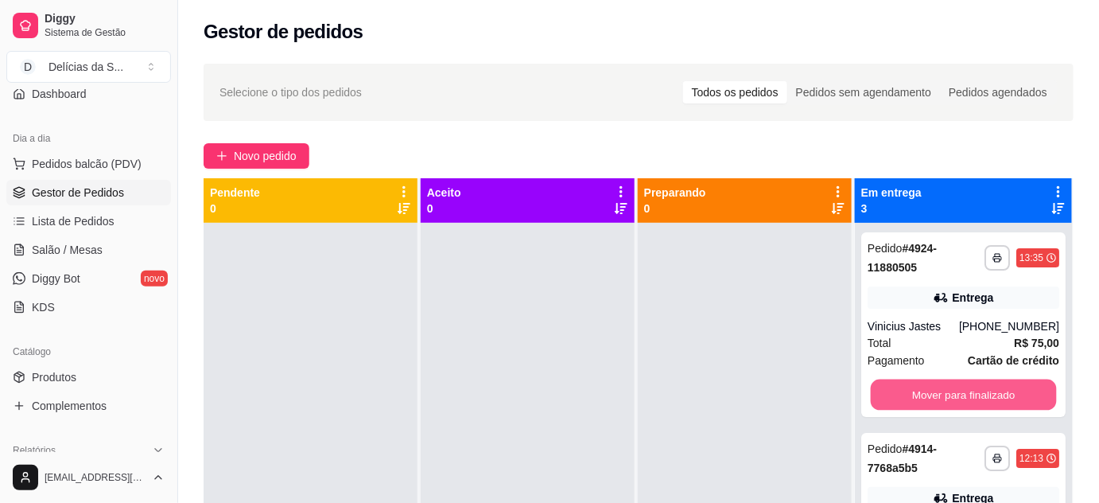
click at [916, 391] on button "Mover para finalizado" at bounding box center [963, 394] width 186 height 31
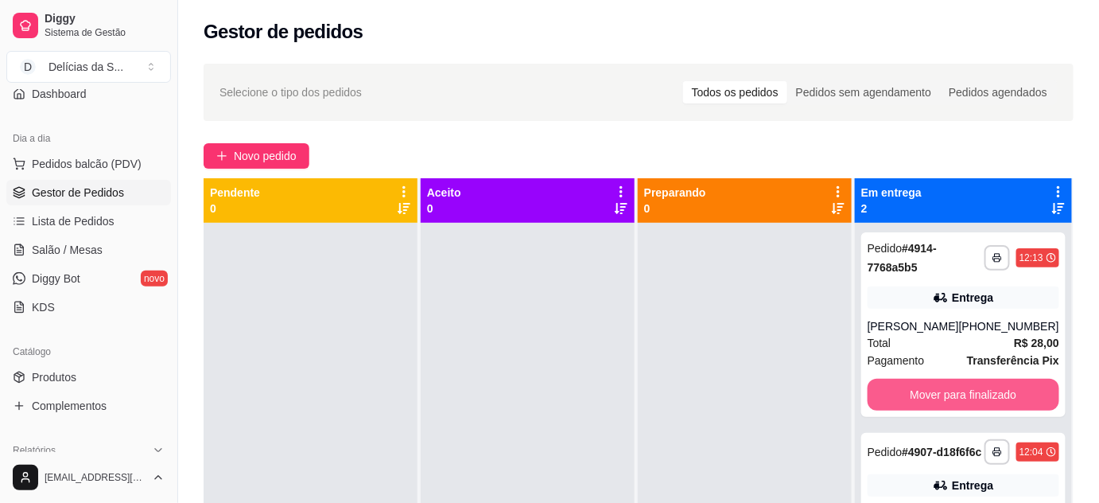
click at [916, 391] on button "Mover para finalizado" at bounding box center [964, 395] width 192 height 32
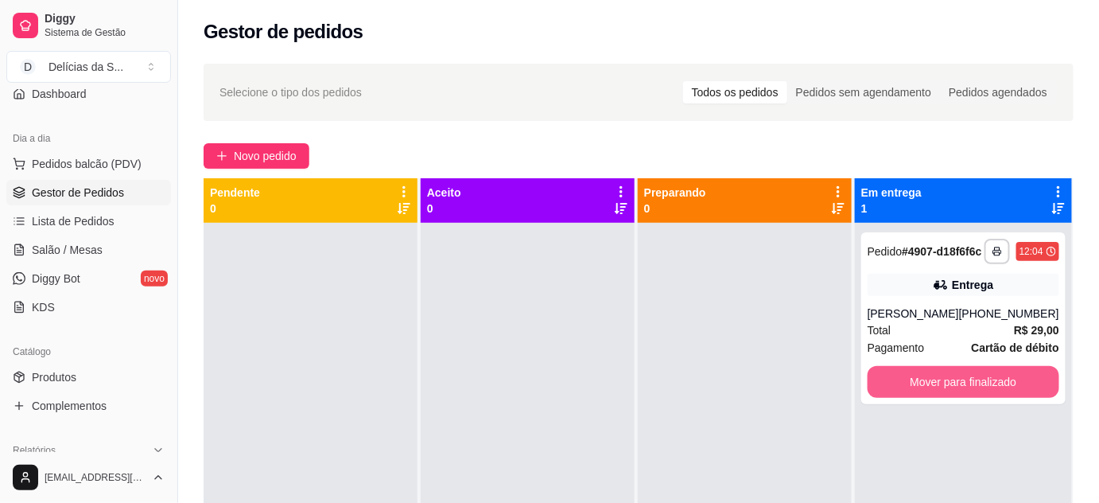
click at [916, 391] on button "Mover para finalizado" at bounding box center [964, 382] width 192 height 32
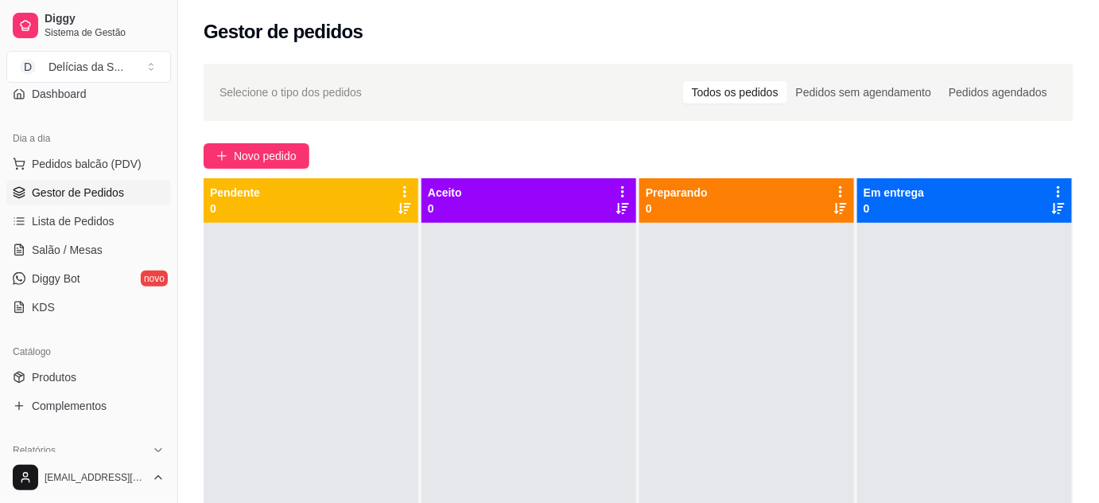
scroll to position [289, 0]
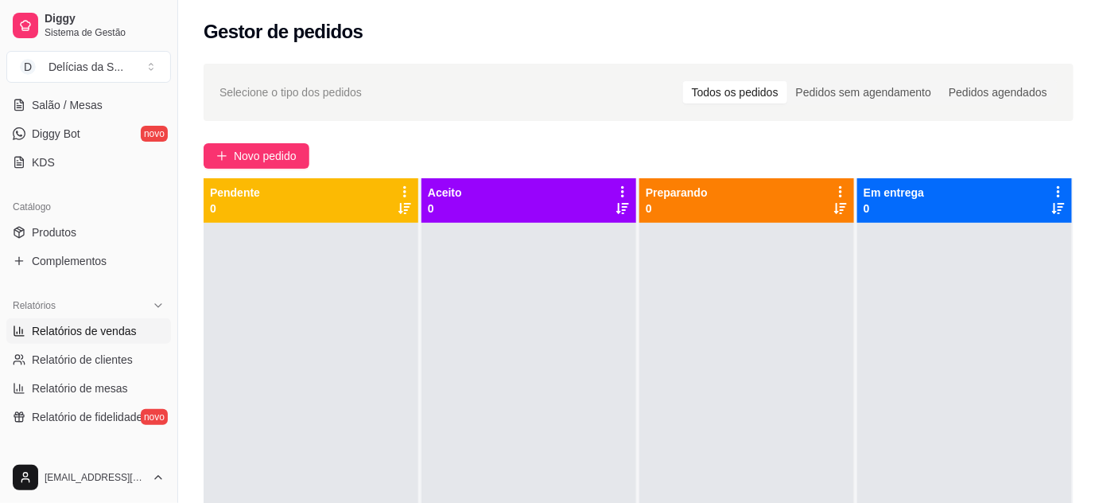
click at [119, 320] on link "Relatórios de vendas" at bounding box center [88, 330] width 165 height 25
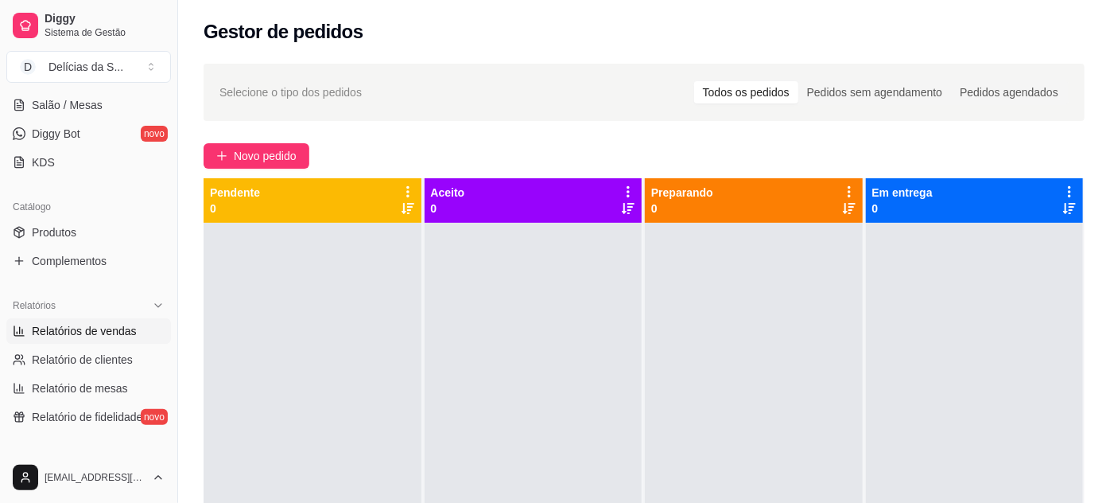
select select "ALL"
select select "0"
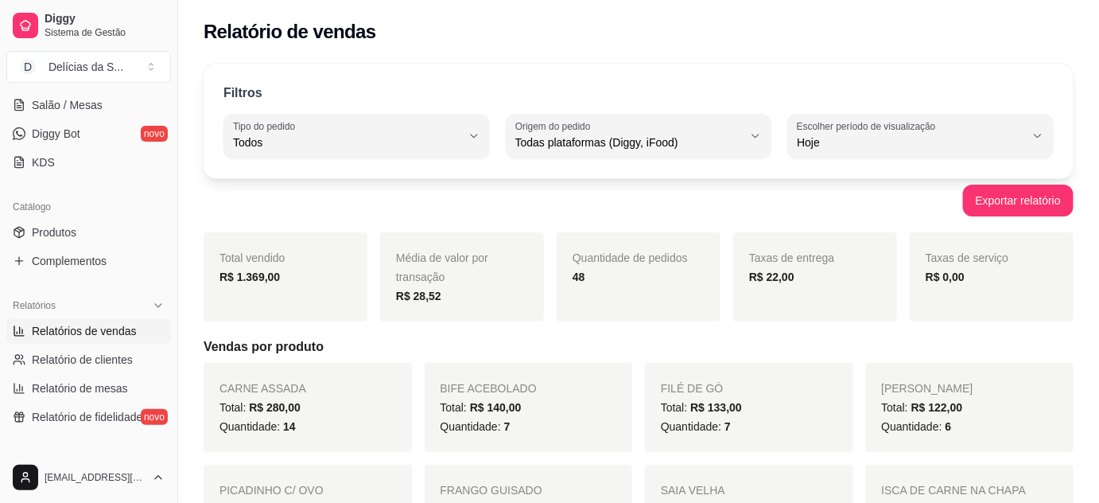
scroll to position [289, 0]
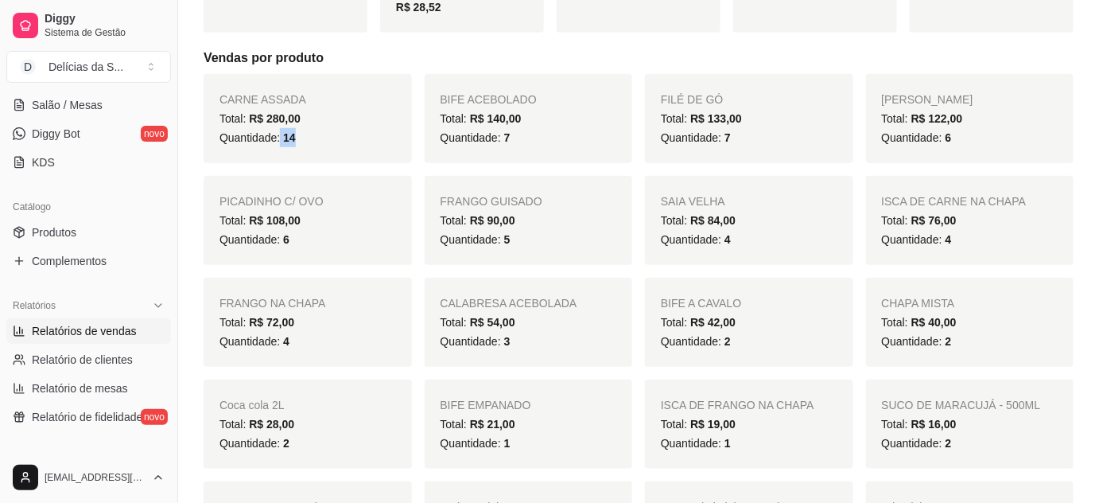
drag, startPoint x: 280, startPoint y: 134, endPoint x: 310, endPoint y: 143, distance: 31.5
click at [310, 143] on div "Quantidade: 14" at bounding box center [308, 137] width 177 height 19
click at [528, 140] on div "Quantidade: 7" at bounding box center [529, 137] width 177 height 19
drag, startPoint x: 717, startPoint y: 137, endPoint x: 752, endPoint y: 142, distance: 35.4
click at [752, 142] on div "Quantidade: 7" at bounding box center [749, 137] width 177 height 19
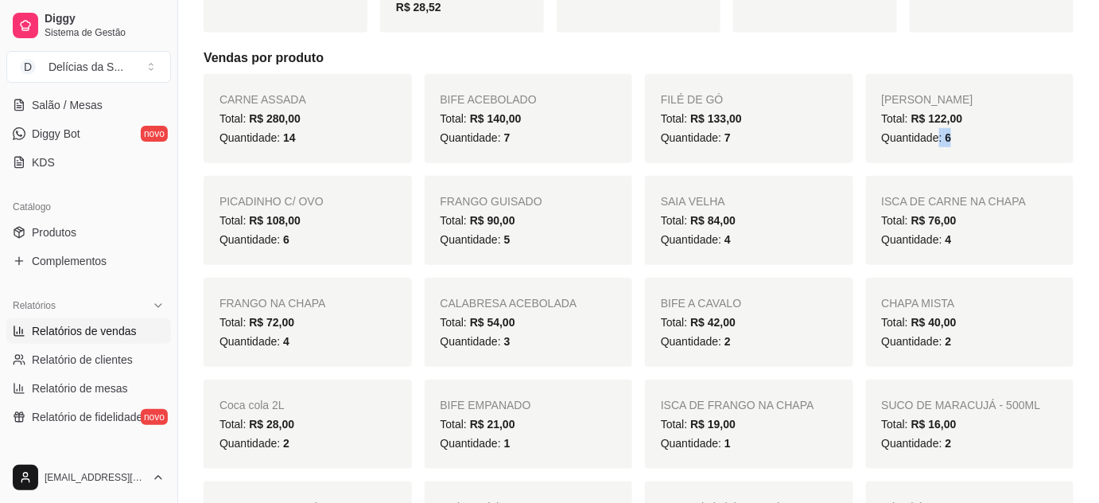
drag, startPoint x: 937, startPoint y: 137, endPoint x: 978, endPoint y: 146, distance: 42.3
click at [978, 146] on div "Quantidade: 6" at bounding box center [970, 137] width 177 height 19
drag, startPoint x: 278, startPoint y: 243, endPoint x: 293, endPoint y: 241, distance: 14.4
click at [293, 241] on div "Quantidade: 6" at bounding box center [308, 239] width 177 height 19
drag, startPoint x: 490, startPoint y: 238, endPoint x: 519, endPoint y: 242, distance: 28.9
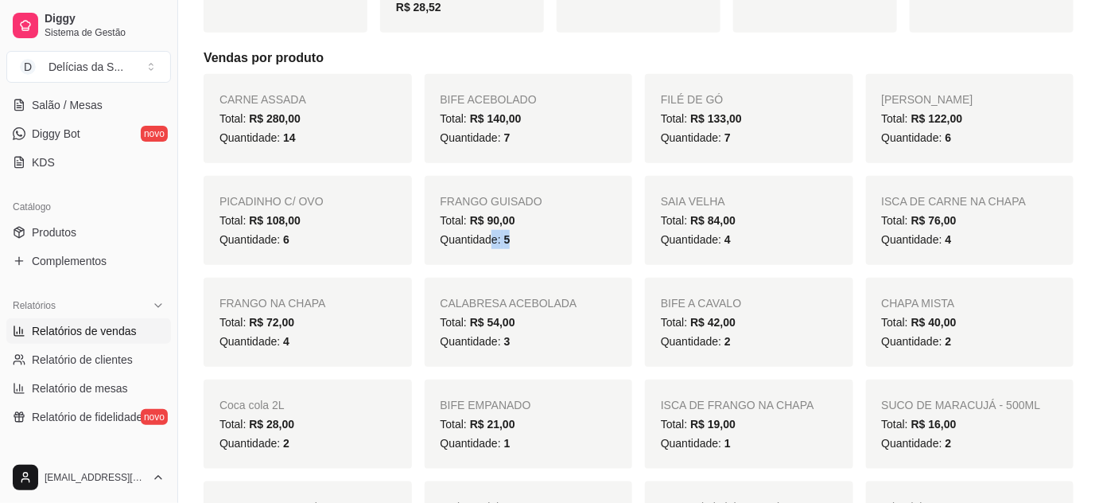
click at [519, 242] on div "Quantidade: 5" at bounding box center [529, 239] width 177 height 19
drag, startPoint x: 721, startPoint y: 241, endPoint x: 732, endPoint y: 242, distance: 10.4
click at [732, 242] on div "Quantidade: 4" at bounding box center [749, 239] width 177 height 19
drag, startPoint x: 951, startPoint y: 243, endPoint x: 959, endPoint y: 243, distance: 8.0
click at [959, 243] on div "Quantidade: 4" at bounding box center [970, 239] width 177 height 19
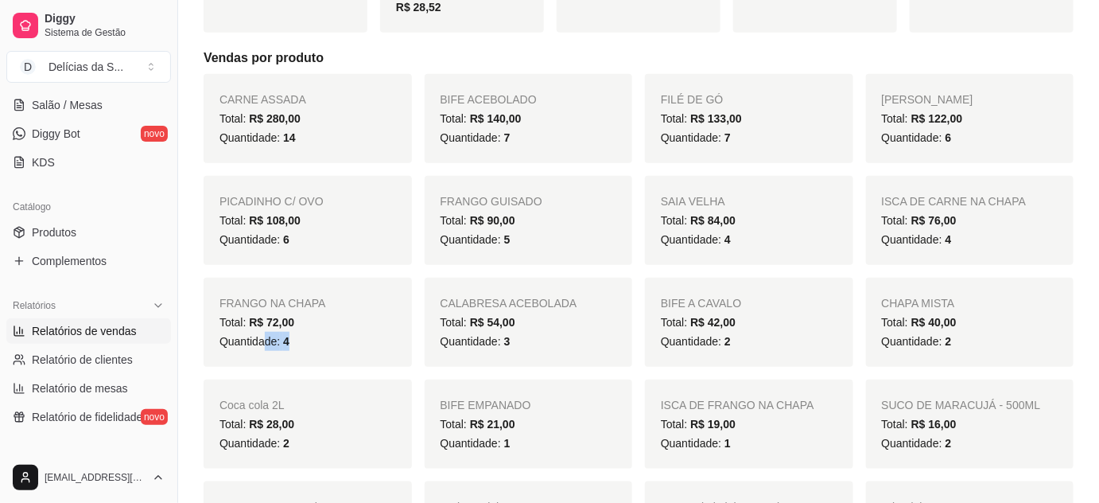
drag, startPoint x: 267, startPoint y: 340, endPoint x: 305, endPoint y: 340, distance: 38.2
click at [305, 340] on div "Quantidade: 4" at bounding box center [308, 341] width 177 height 19
drag, startPoint x: 497, startPoint y: 343, endPoint x: 514, endPoint y: 344, distance: 16.7
click at [514, 344] on div "Quantidade: 3" at bounding box center [529, 341] width 177 height 19
drag, startPoint x: 716, startPoint y: 341, endPoint x: 750, endPoint y: 351, distance: 35.5
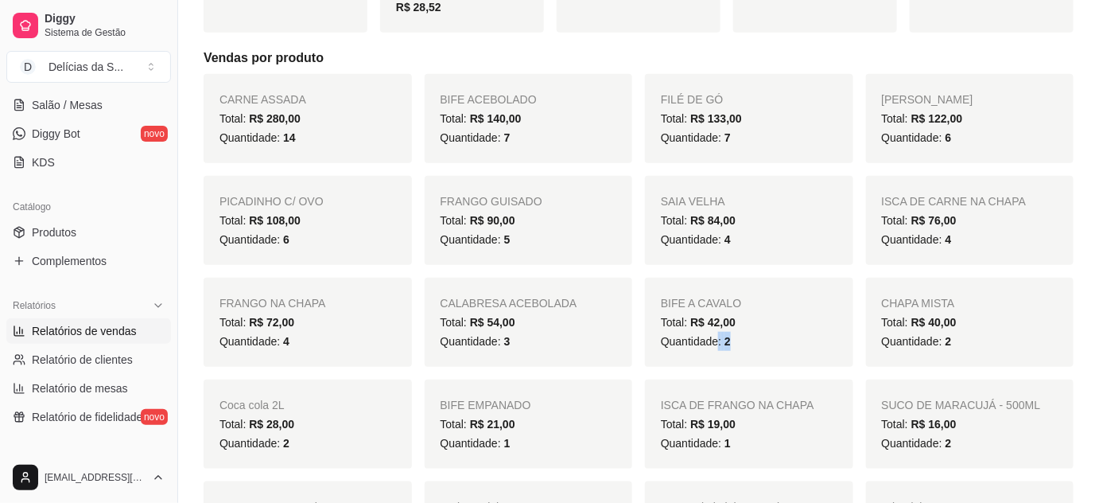
click at [750, 350] on div "Quantidade: 2" at bounding box center [749, 341] width 177 height 19
drag, startPoint x: 931, startPoint y: 344, endPoint x: 955, endPoint y: 344, distance: 23.9
click at [955, 344] on div "Quantidade: 2" at bounding box center [970, 341] width 177 height 19
